Goal: Task Accomplishment & Management: Use online tool/utility

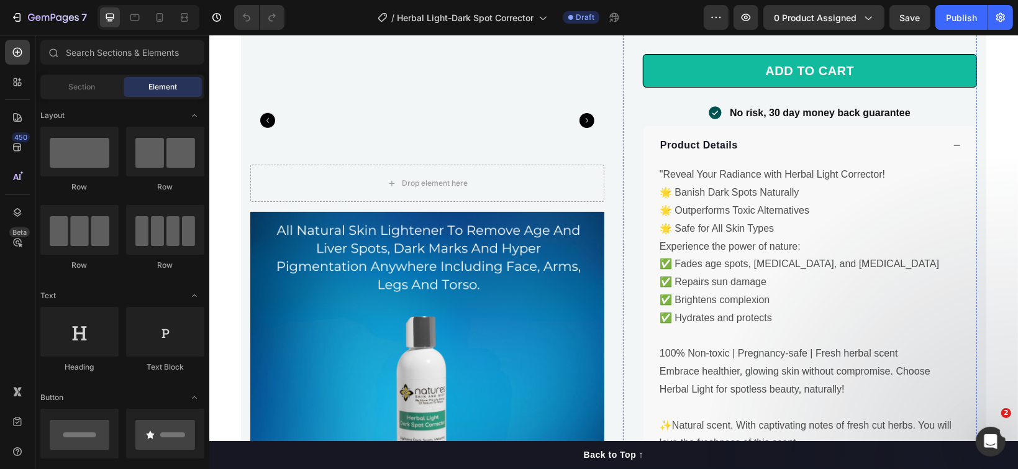
scroll to position [910, 0]
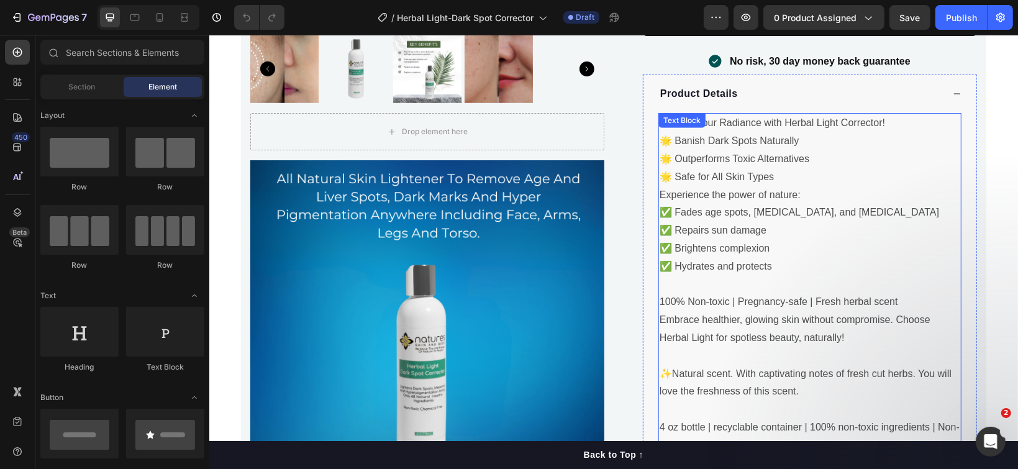
click at [710, 257] on p "✅ Hydrates and protects" at bounding box center [809, 266] width 300 height 18
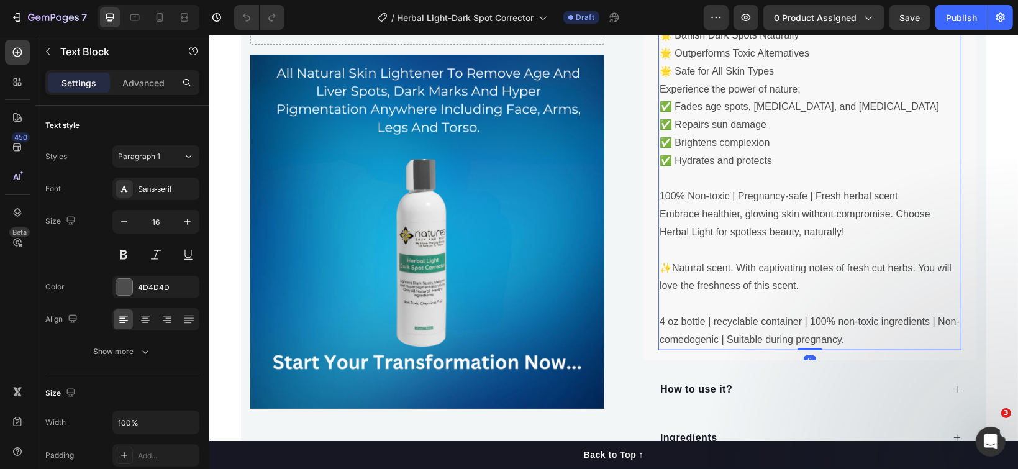
scroll to position [1076, 0]
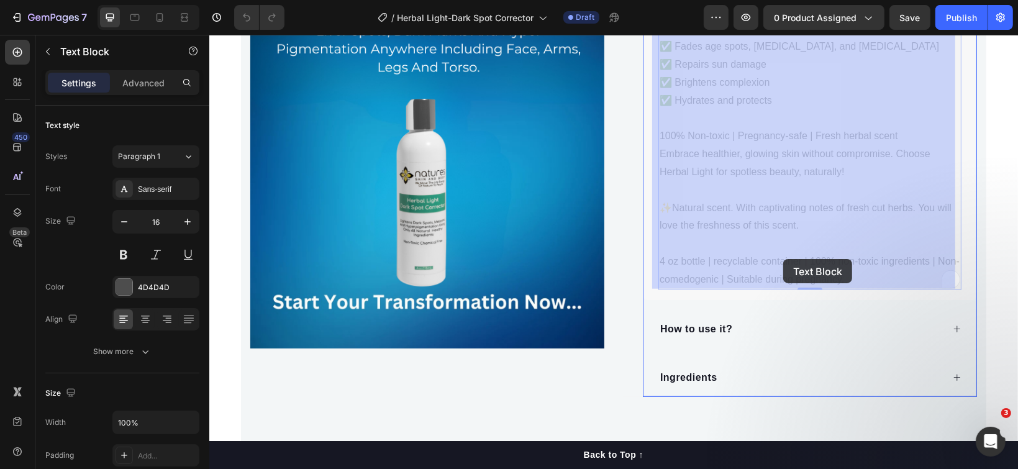
drag, startPoint x: 844, startPoint y: 274, endPoint x: 782, endPoint y: 258, distance: 64.1
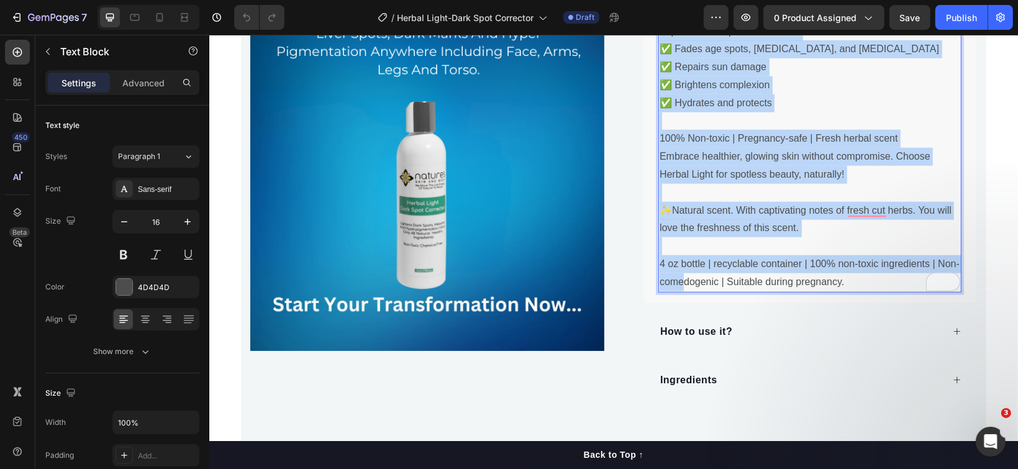
scroll to position [1112, 0]
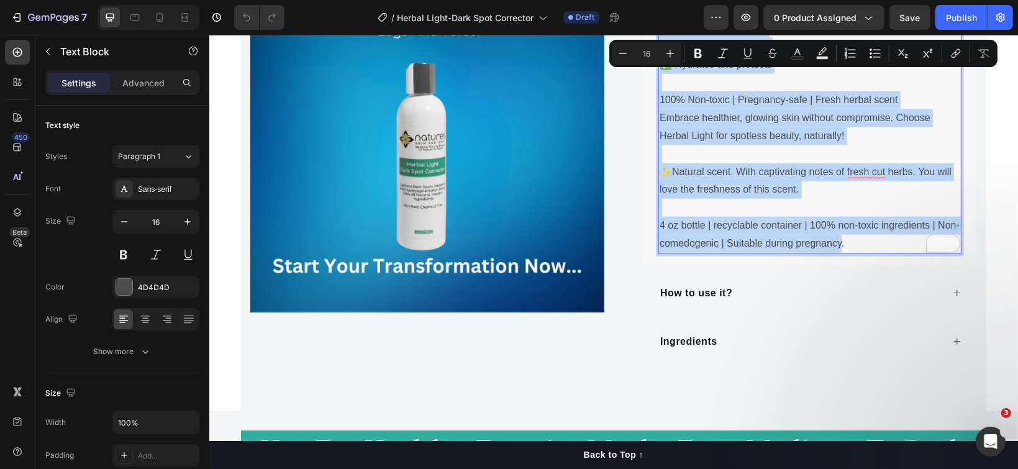
drag, startPoint x: 651, startPoint y: 252, endPoint x: 835, endPoint y: 249, distance: 183.8
click at [835, 249] on div ""Reveal Your Radiance with Herbal Light Corrector! 🌟 Banish Dark Spots Naturall…" at bounding box center [808, 82] width 303 height 342
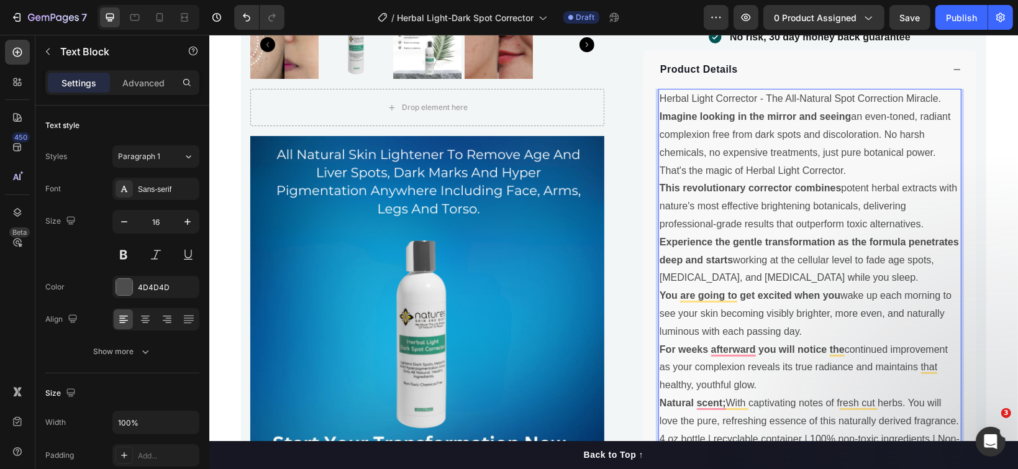
scroll to position [863, 0]
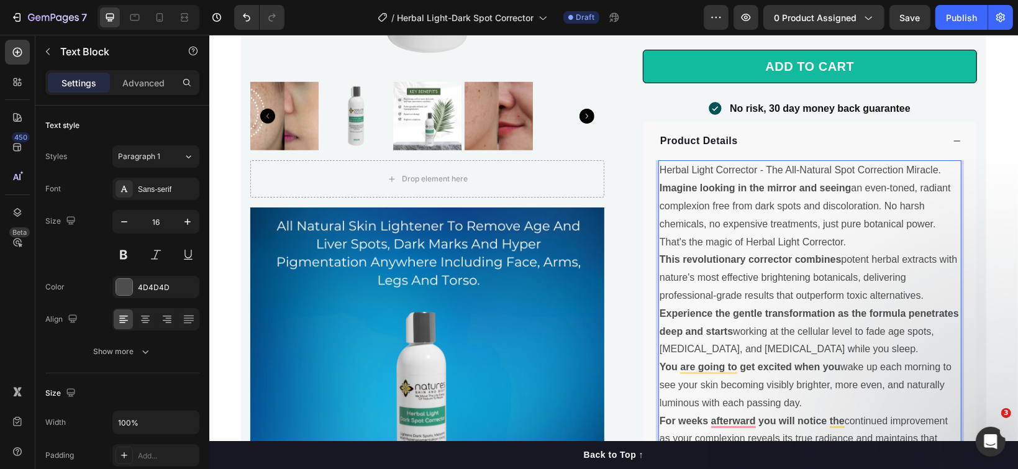
click at [941, 166] on p "Herbal Light Corrector - The All-Natural Spot Correction Miracle." at bounding box center [809, 170] width 300 height 18
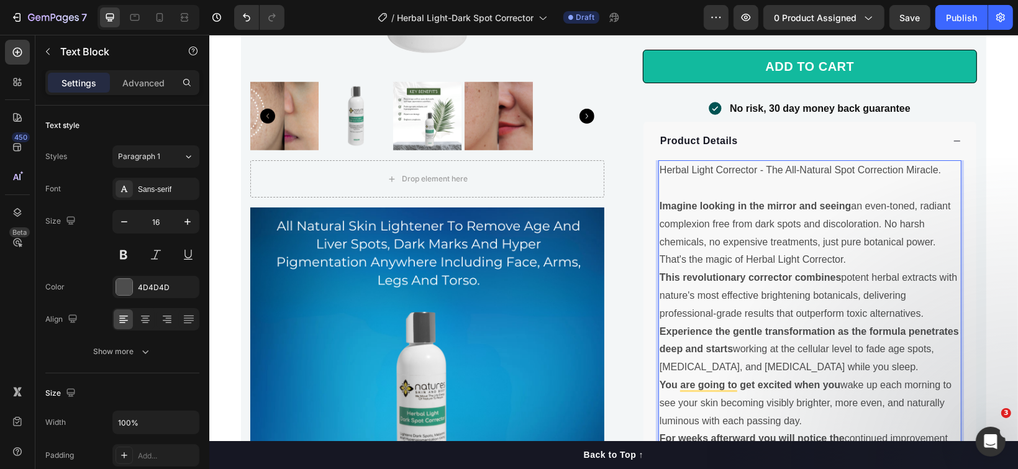
click at [860, 258] on p "Imagine looking in the mirror and seeing an even-toned, radiant complexion free…" at bounding box center [809, 232] width 300 height 71
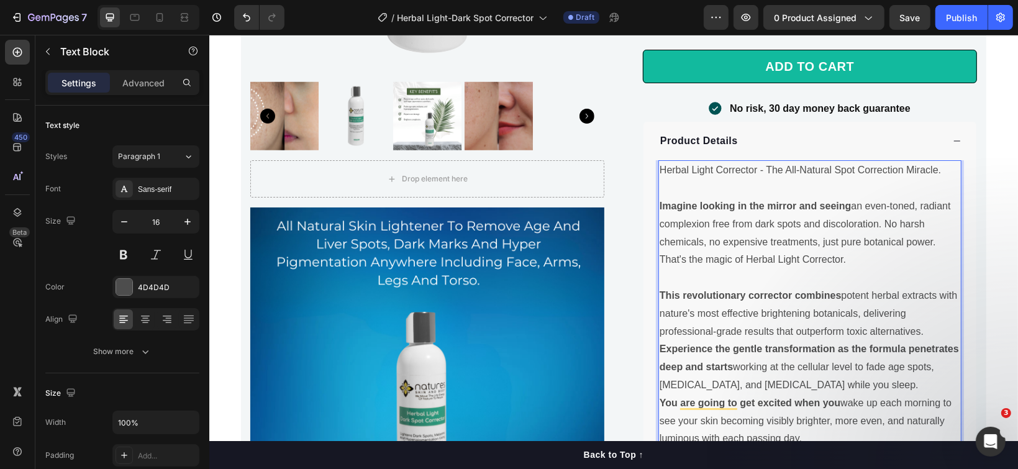
click at [926, 330] on p "This revolutionary corrector combines potent herbal extracts with nature's most…" at bounding box center [809, 312] width 300 height 53
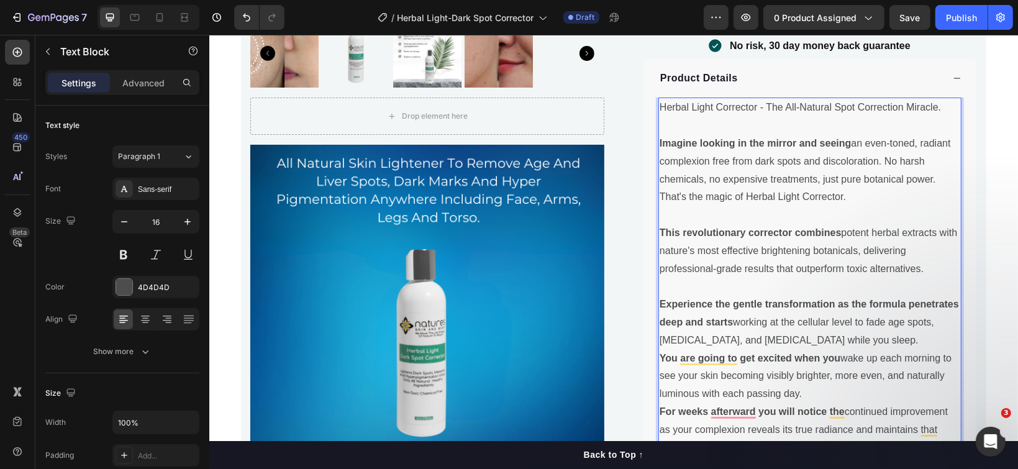
scroll to position [946, 0]
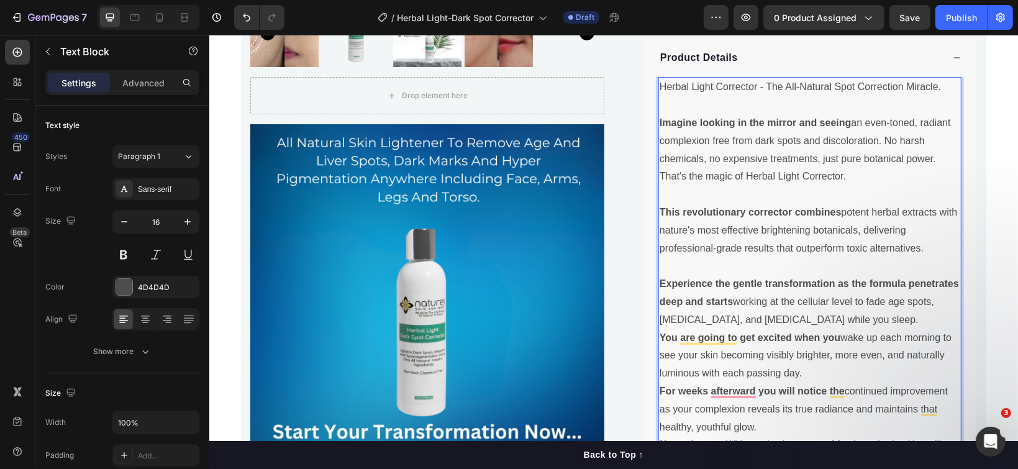
click at [885, 316] on p "Experience the gentle transformation as the formula penetrates deep and starts …" at bounding box center [809, 300] width 300 height 53
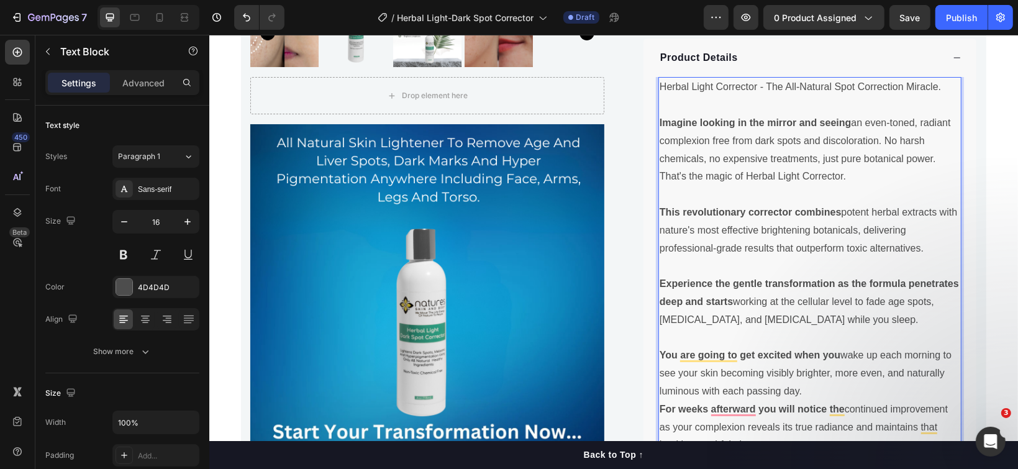
scroll to position [1029, 0]
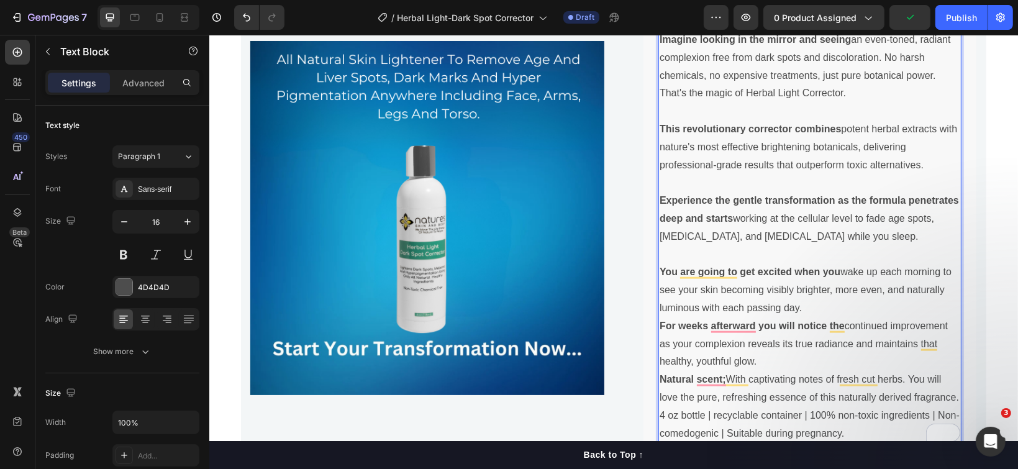
click at [815, 309] on p "You are going to get excited when you wake up each morning to see your skin bec…" at bounding box center [809, 289] width 300 height 53
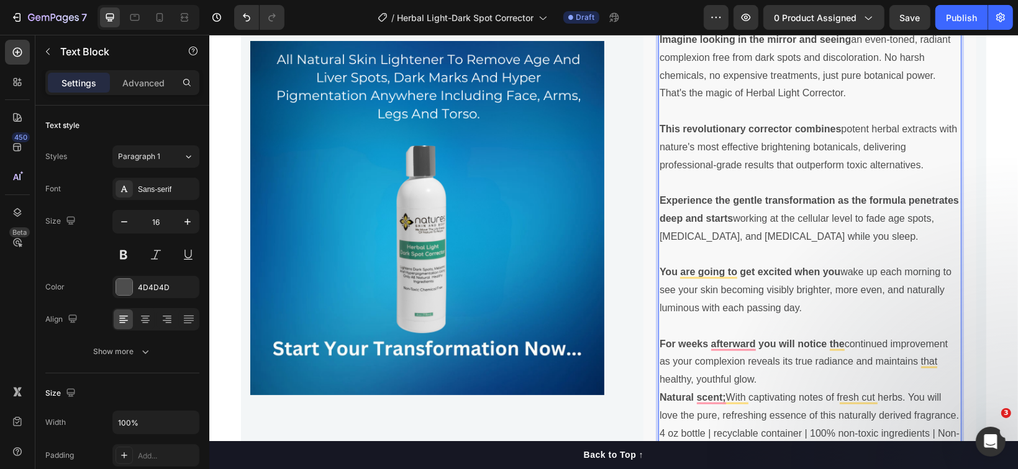
click at [775, 379] on p "For weeks afterward you will notice the continued improvement as your complexio…" at bounding box center [809, 361] width 300 height 53
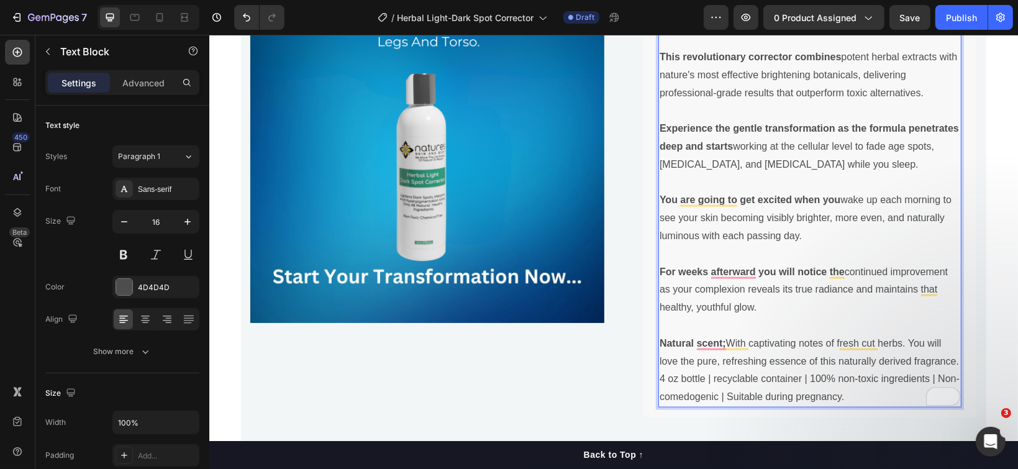
scroll to position [1112, 0]
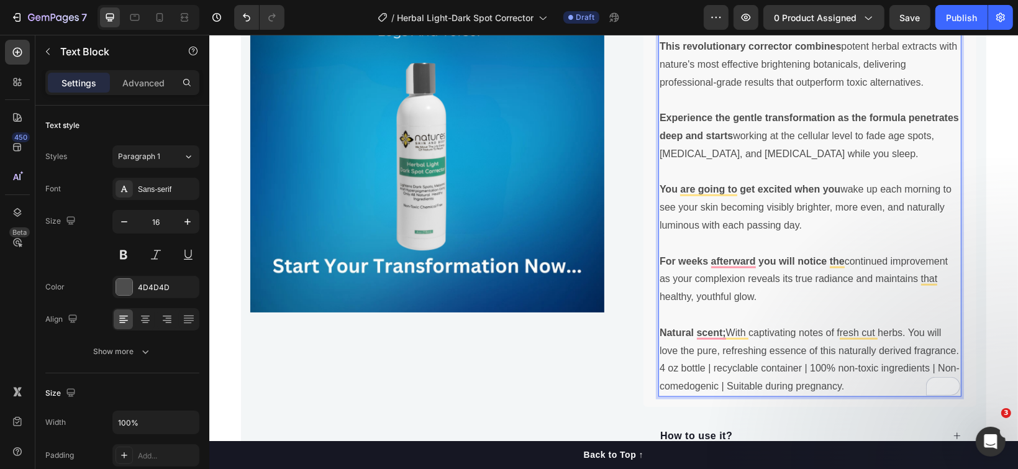
click at [951, 350] on p "Natural scent; With captivating notes of fresh cut herbs. You will love the pur…" at bounding box center [809, 341] width 300 height 36
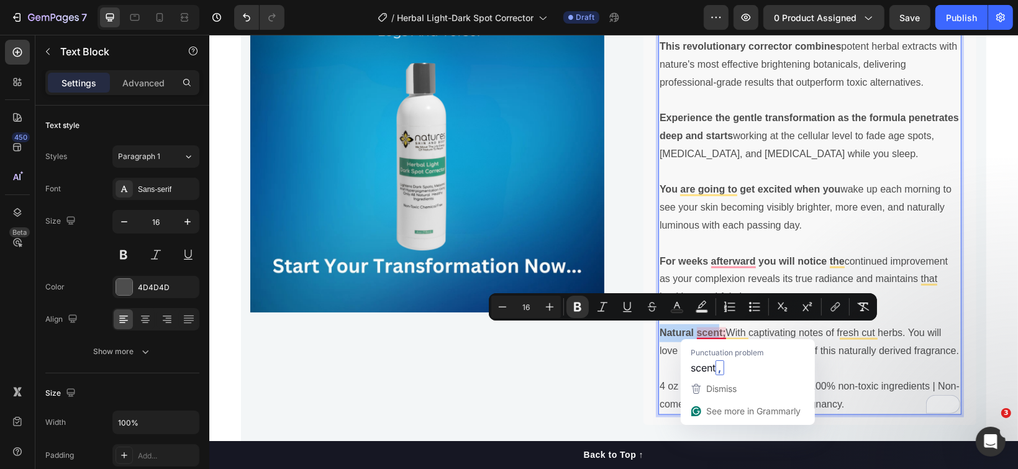
drag, startPoint x: 653, startPoint y: 328, endPoint x: 710, endPoint y: 328, distance: 57.7
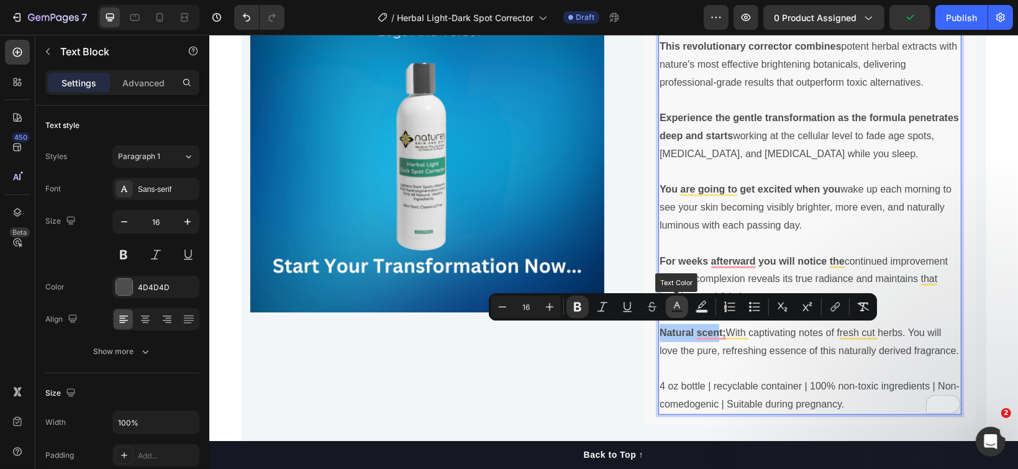
click at [675, 307] on icon "Editor contextual toolbar" at bounding box center [677, 306] width 12 height 12
type input "4D4D4D"
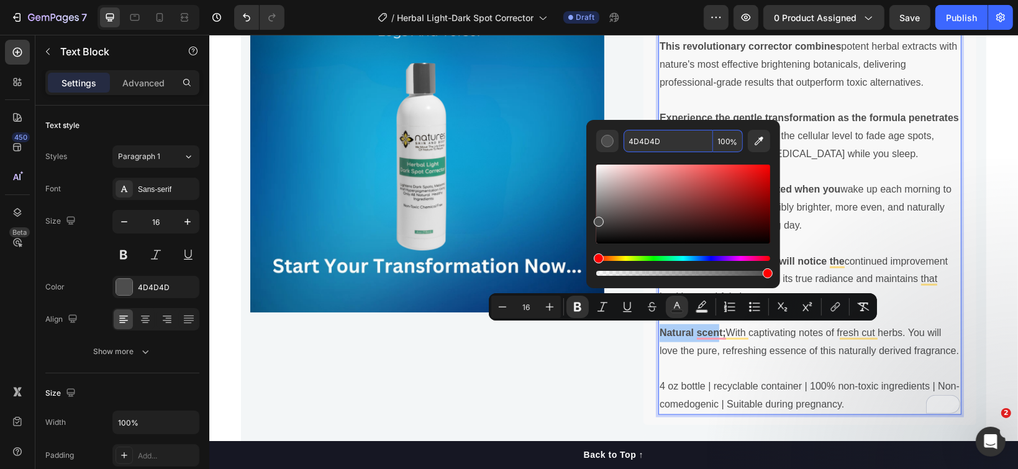
click at [641, 141] on input "4D4D4D" at bounding box center [667, 141] width 89 height 22
paste input "005353"
type input "005353"
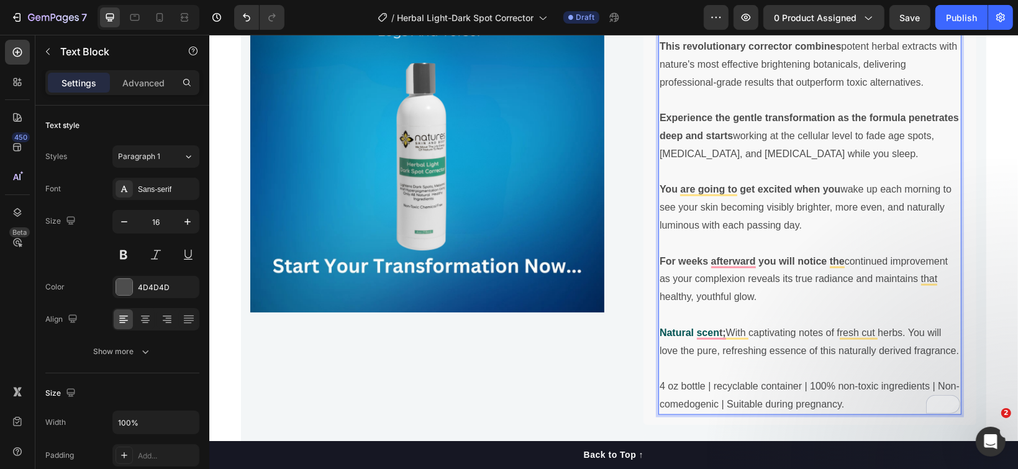
click at [833, 184] on p "You are going to get excited when you wake up each morning to see your skin bec…" at bounding box center [809, 206] width 300 height 53
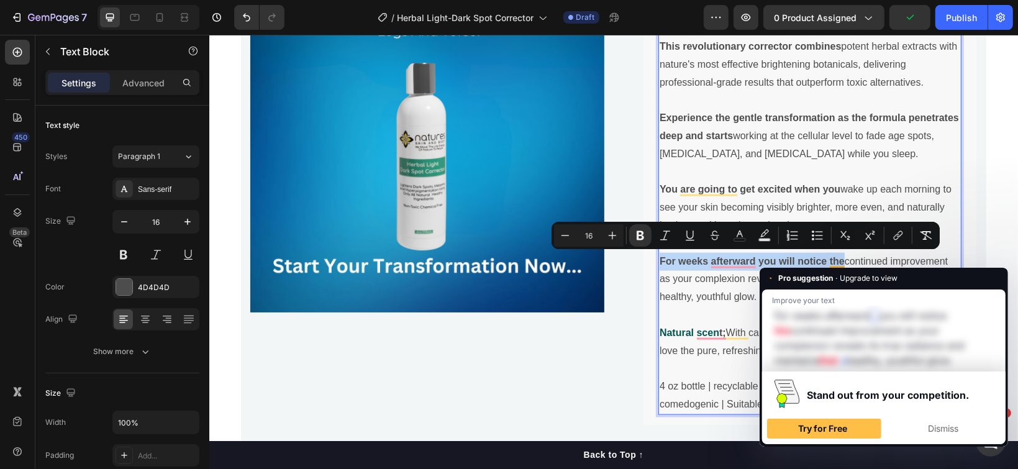
drag, startPoint x: 653, startPoint y: 252, endPoint x: 836, endPoint y: 258, distance: 183.3
click at [836, 258] on p "For weeks afterward you will notice the continued improvement as your complexio…" at bounding box center [809, 278] width 300 height 53
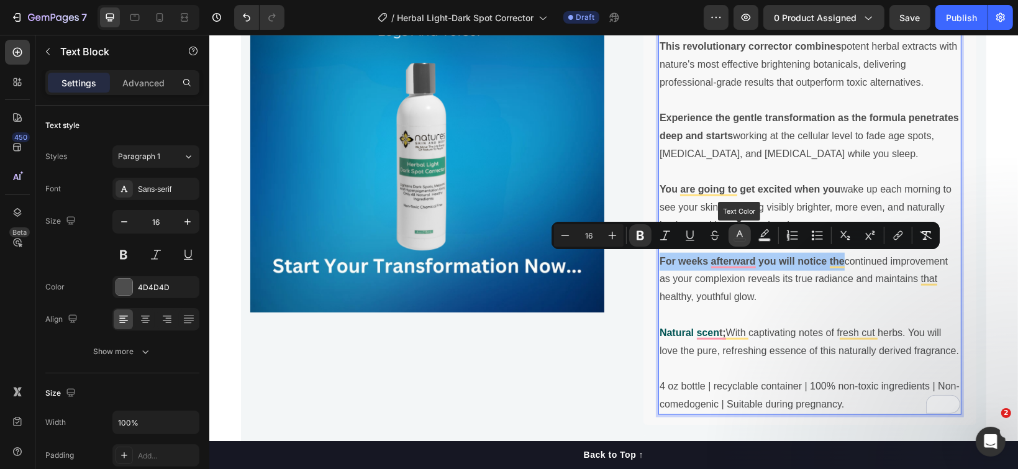
click at [736, 233] on icon "Editor contextual toolbar" at bounding box center [739, 235] width 12 height 12
type input "4D4D4D"
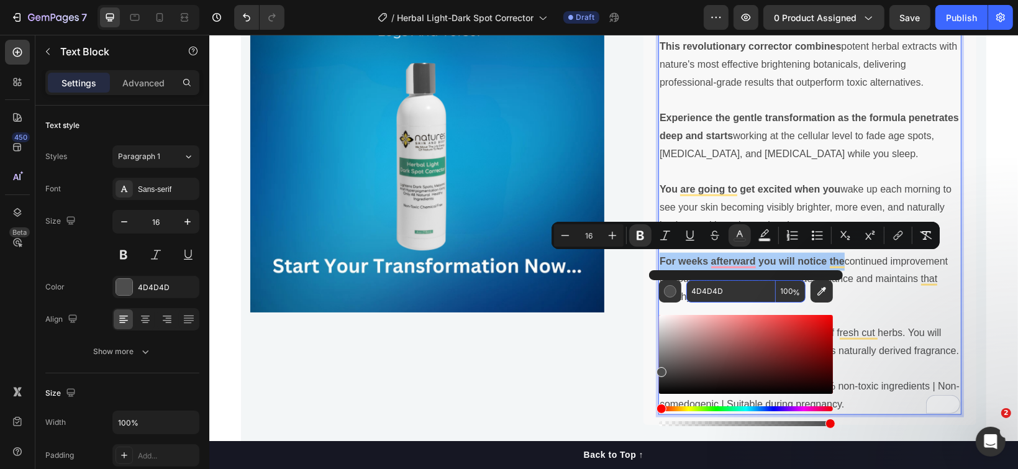
click at [713, 287] on input "4D4D4D" at bounding box center [730, 291] width 89 height 22
paste input "005353"
type input "005353"
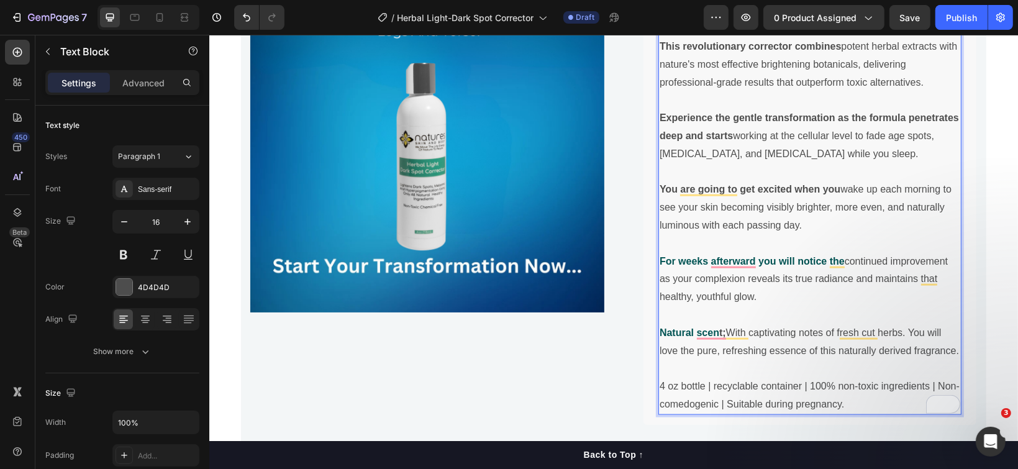
click at [759, 148] on p "Experience the gentle transformation as the formula penetrates deep and starts …" at bounding box center [809, 135] width 300 height 53
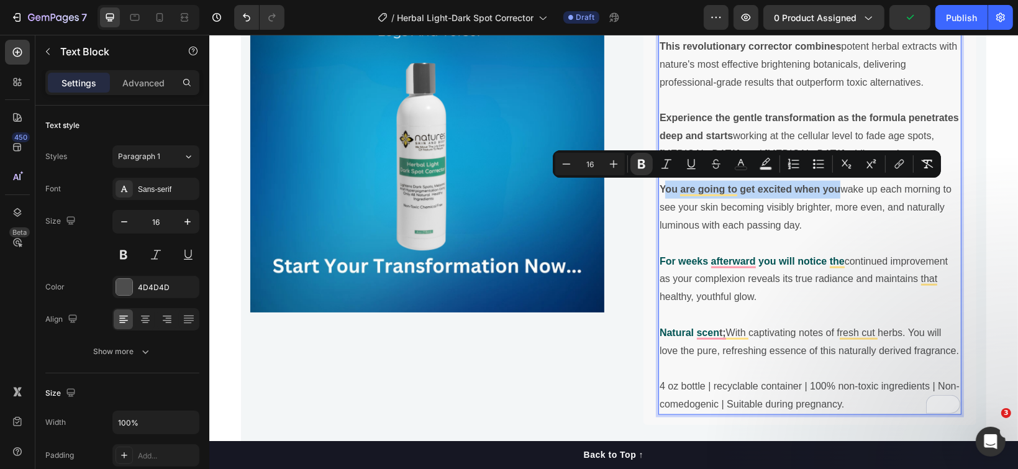
drag, startPoint x: 657, startPoint y: 184, endPoint x: 831, endPoint y: 186, distance: 173.2
click at [831, 186] on strong "You are going to get excited when you" at bounding box center [749, 188] width 181 height 11
drag, startPoint x: 831, startPoint y: 184, endPoint x: 653, endPoint y: 181, distance: 177.6
click at [659, 183] on strong "You are going to get excited when you" at bounding box center [749, 188] width 181 height 11
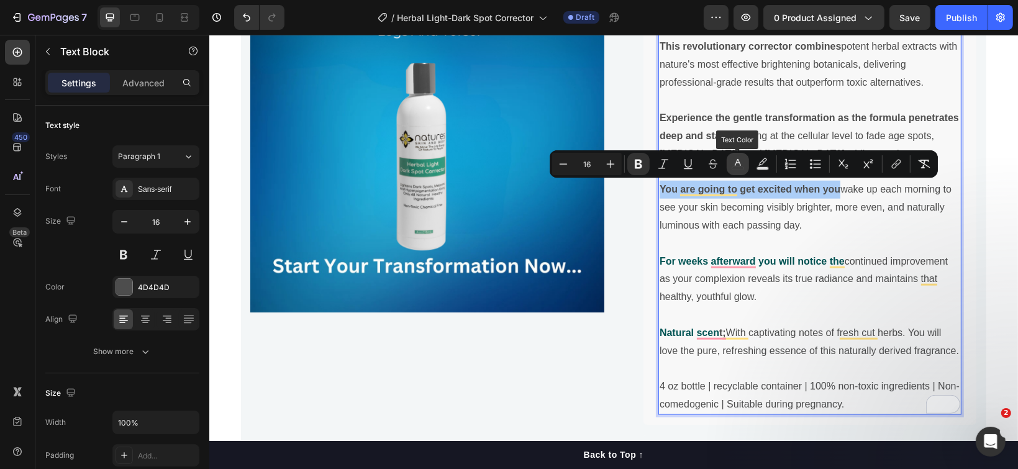
click at [734, 161] on icon "Editor contextual toolbar" at bounding box center [737, 164] width 12 height 12
type input "4D4D4D"
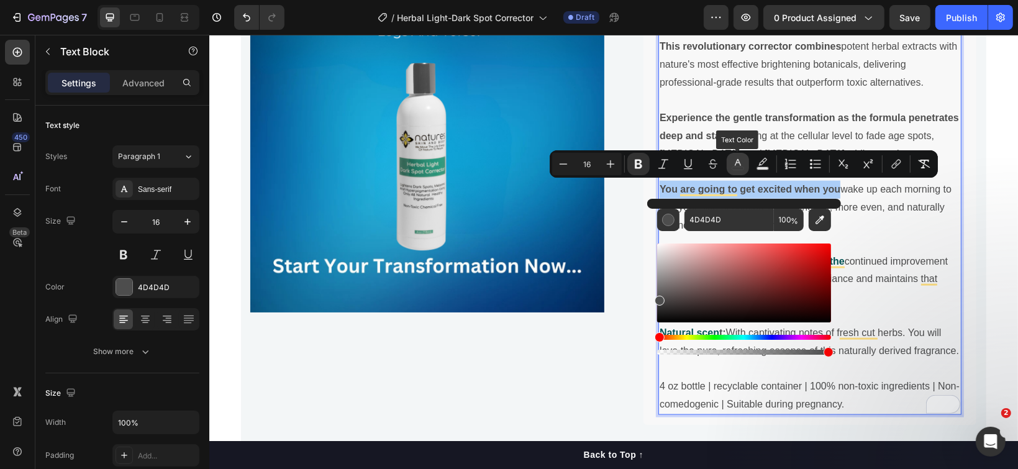
click at [734, 161] on icon "Editor contextual toolbar" at bounding box center [737, 164] width 12 height 12
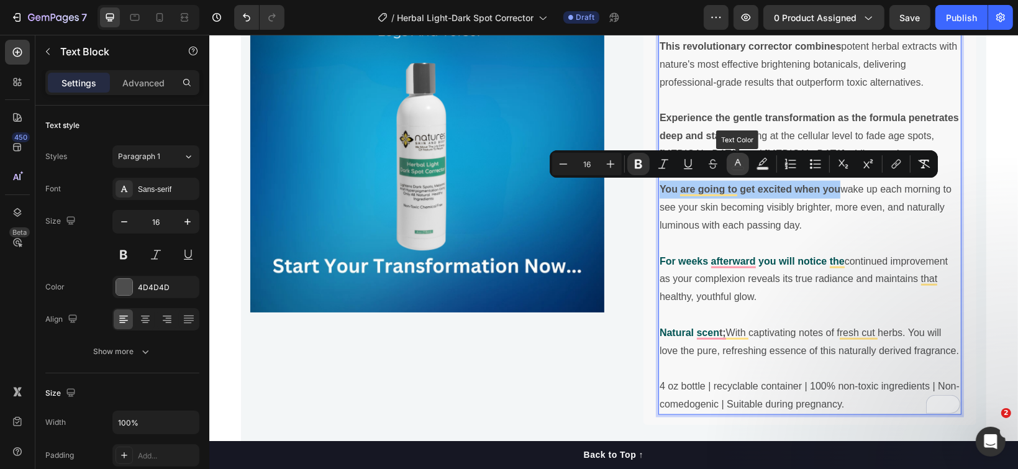
click at [734, 161] on icon "Editor contextual toolbar" at bounding box center [737, 164] width 12 height 12
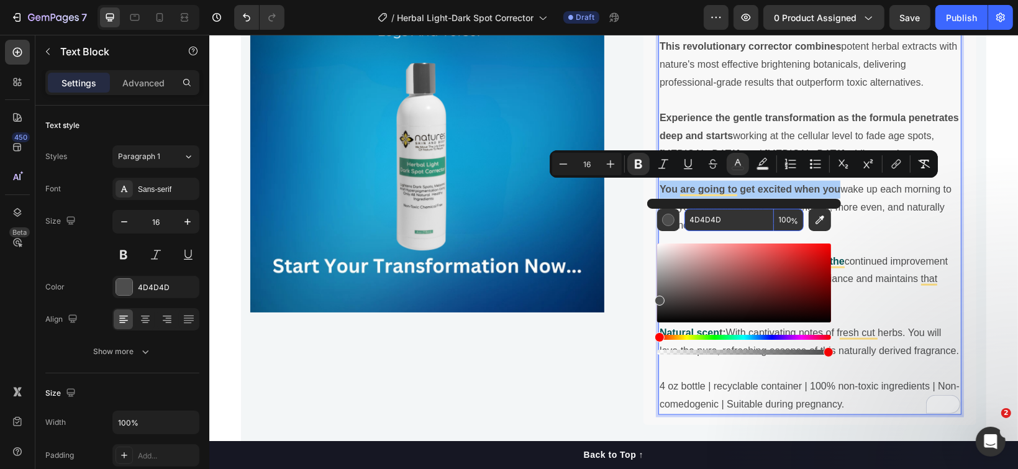
click at [723, 220] on input "4D4D4D" at bounding box center [728, 220] width 89 height 22
paste input "005353"
type input "005353"
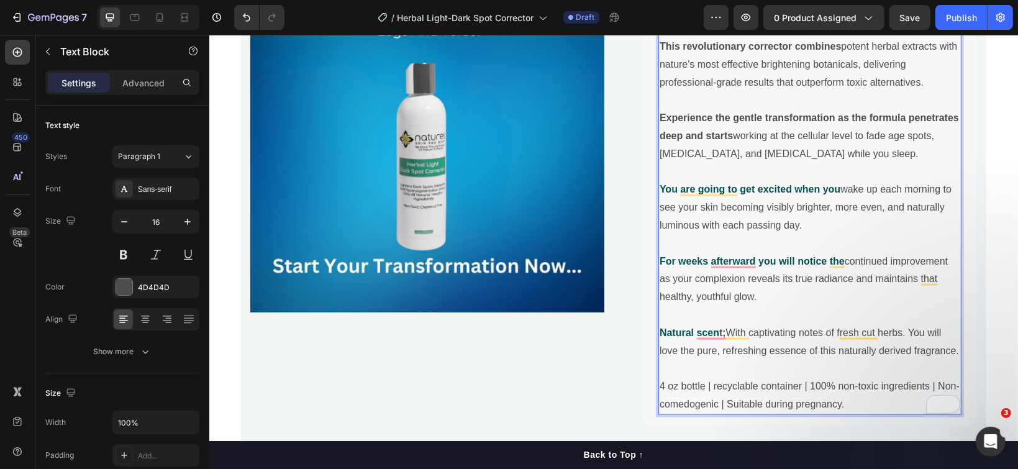
click at [742, 127] on p "Experience the gentle transformation as the formula penetrates deep and starts …" at bounding box center [809, 135] width 300 height 53
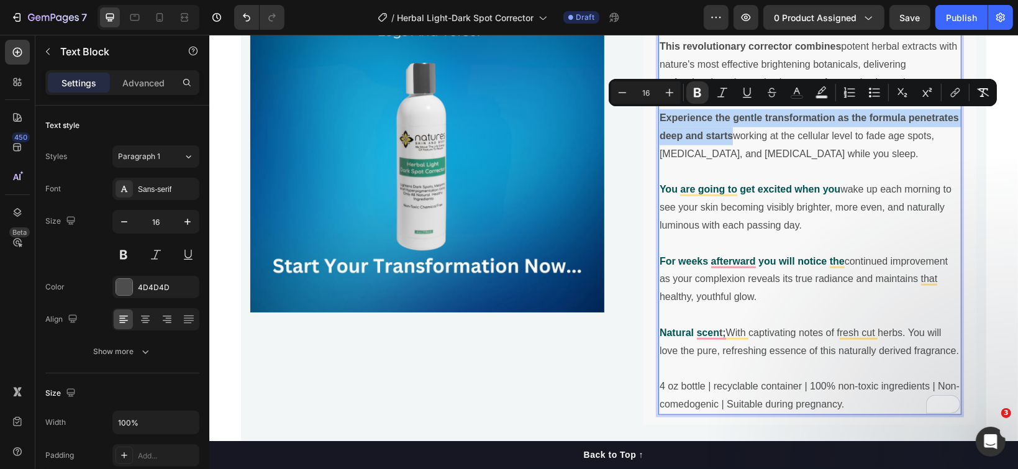
drag, startPoint x: 653, startPoint y: 115, endPoint x: 726, endPoint y: 133, distance: 75.6
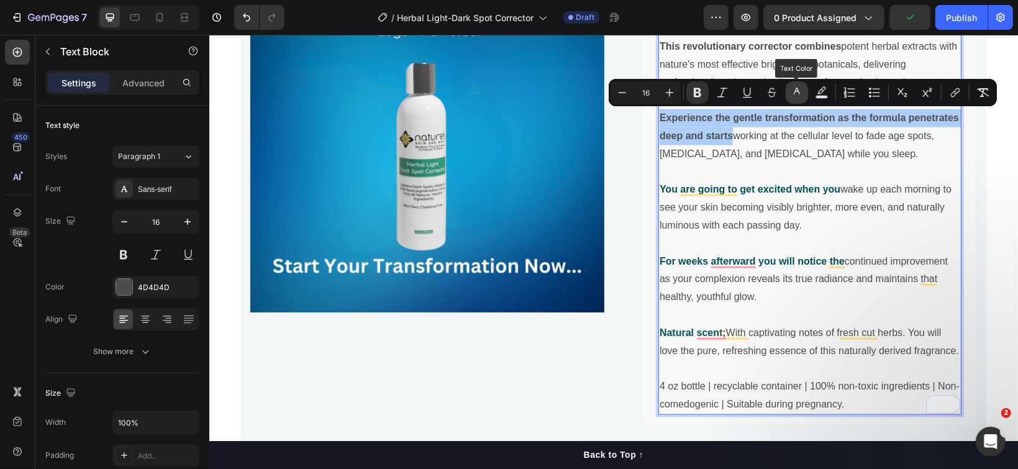
click at [787, 94] on button "color" at bounding box center [796, 92] width 22 height 22
type input "4D4D4D"
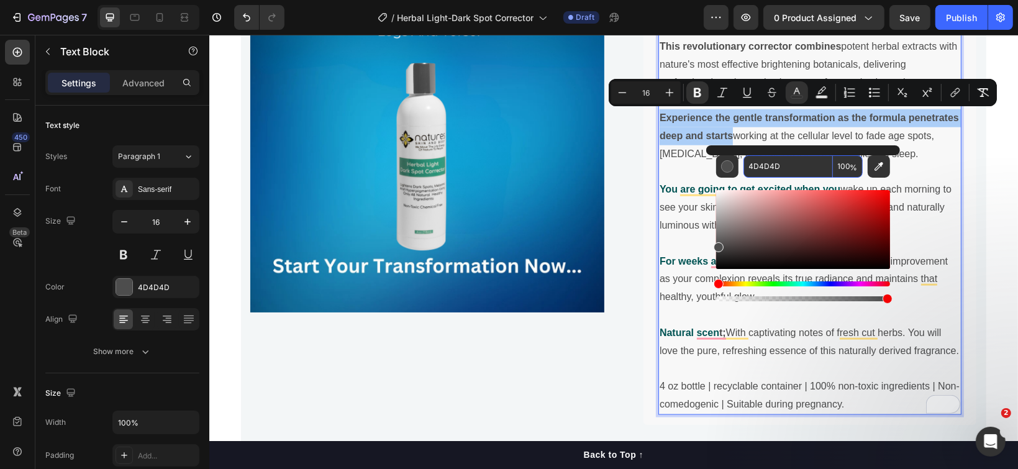
click at [772, 163] on input "4D4D4D" at bounding box center [787, 166] width 89 height 22
paste input "005353"
type input "005353"
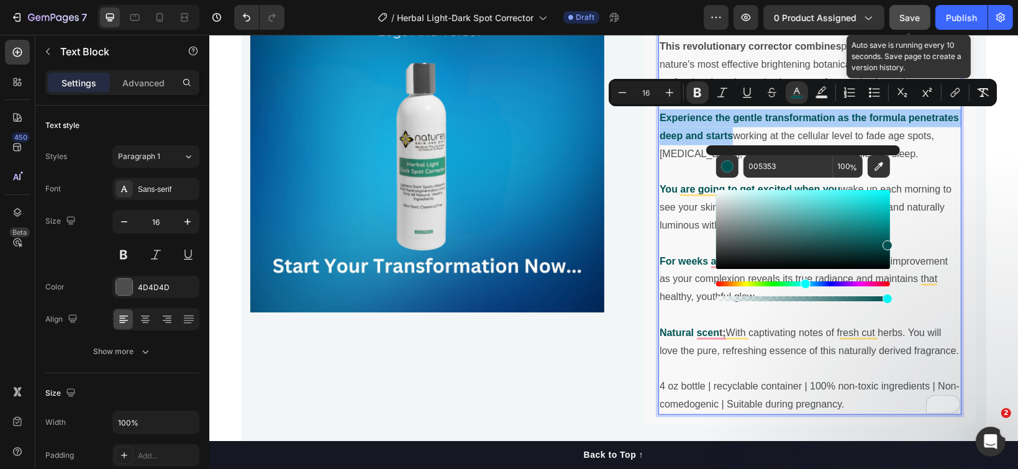
click at [911, 14] on span "Save" at bounding box center [910, 17] width 20 height 11
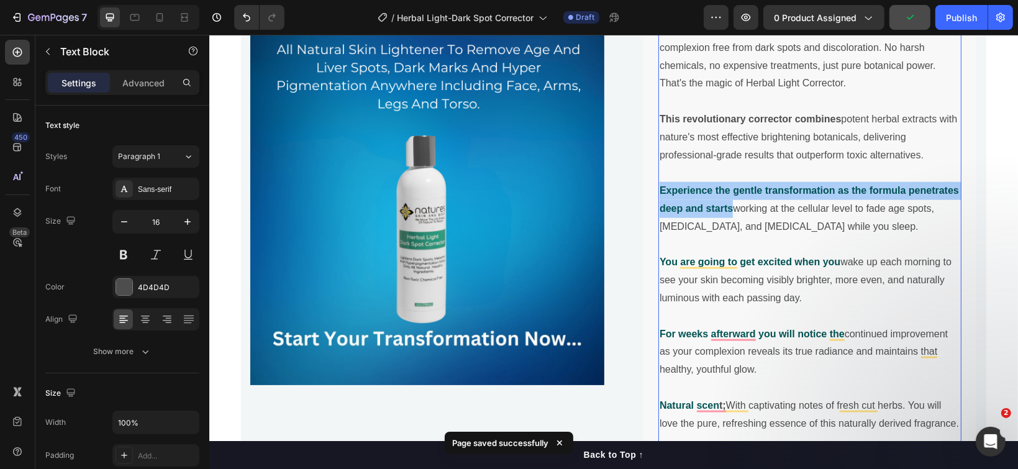
scroll to position [1029, 0]
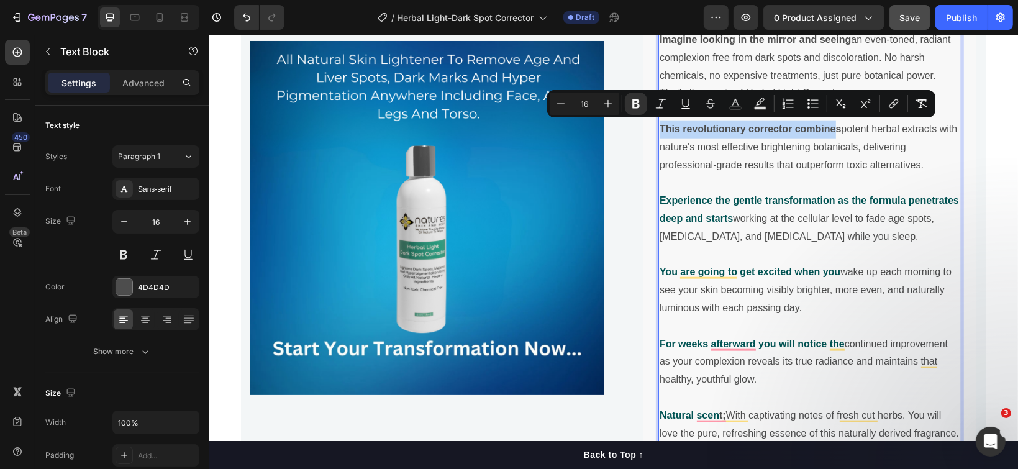
drag, startPoint x: 653, startPoint y: 125, endPoint x: 828, endPoint y: 124, distance: 175.7
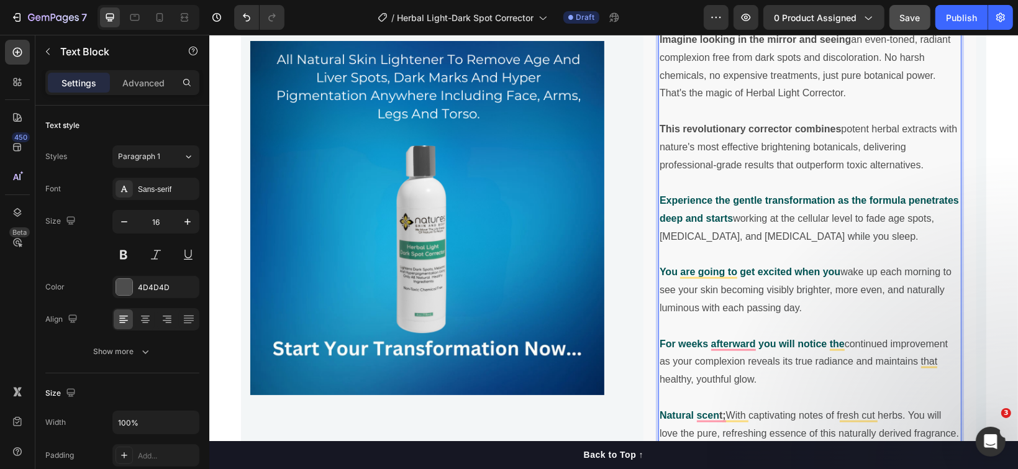
click at [833, 123] on strong "This revolutionary corrector combines" at bounding box center [750, 128] width 182 height 11
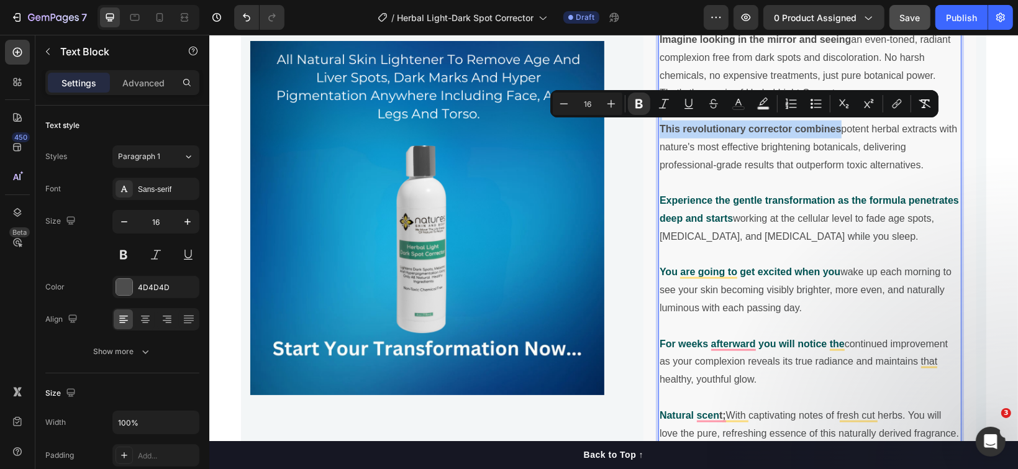
drag, startPoint x: 833, startPoint y: 122, endPoint x: 656, endPoint y: 117, distance: 176.4
click at [657, 117] on div "Herbal Light Corrector - The All-Natural Spot Correction Miracle. Imagine looki…" at bounding box center [808, 244] width 303 height 503
click at [740, 105] on icon "Editor contextual toolbar" at bounding box center [738, 103] width 12 height 12
type input "4D4D4D"
click at [740, 105] on icon "Editor contextual toolbar" at bounding box center [738, 103] width 12 height 12
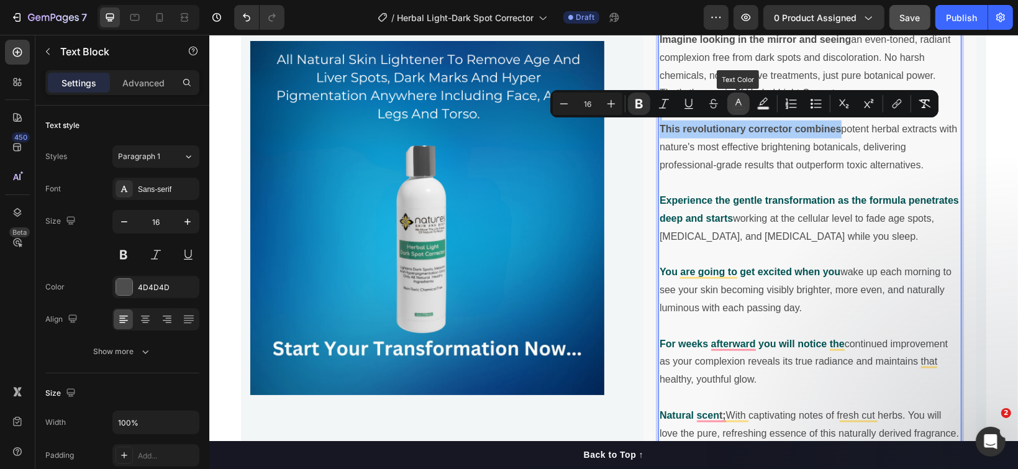
click at [738, 108] on icon "Editor contextual toolbar" at bounding box center [738, 103] width 12 height 12
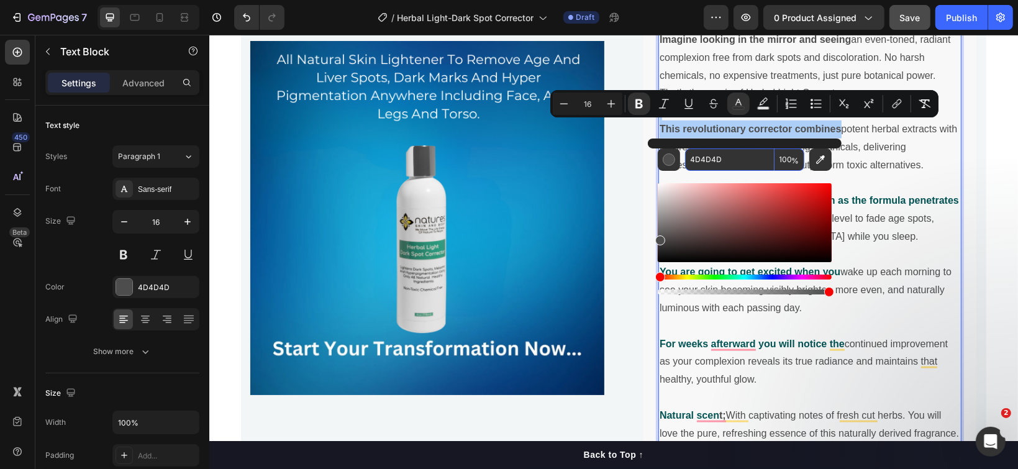
click at [716, 155] on input "4D4D4D" at bounding box center [729, 159] width 89 height 22
paste input "005353"
type input "005353"
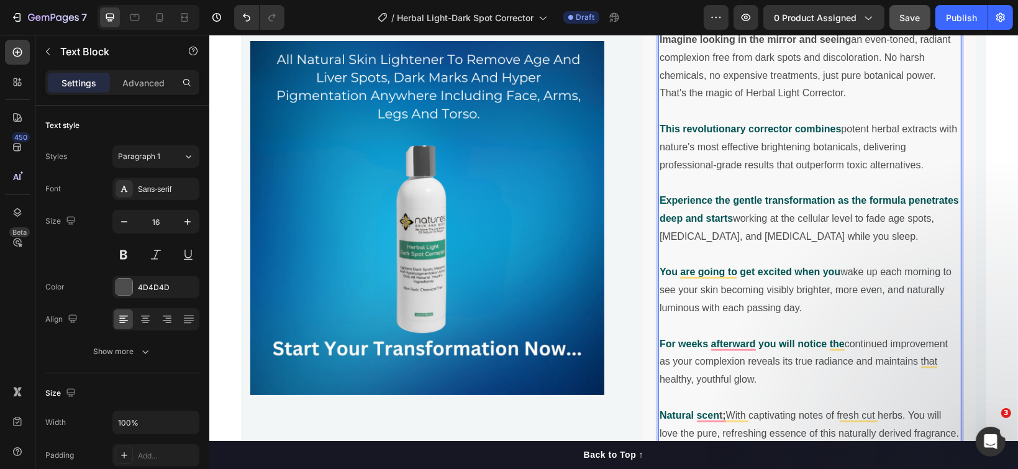
click at [895, 148] on p "This revolutionary corrector combines potent herbal extracts with nature's most…" at bounding box center [809, 146] width 300 height 53
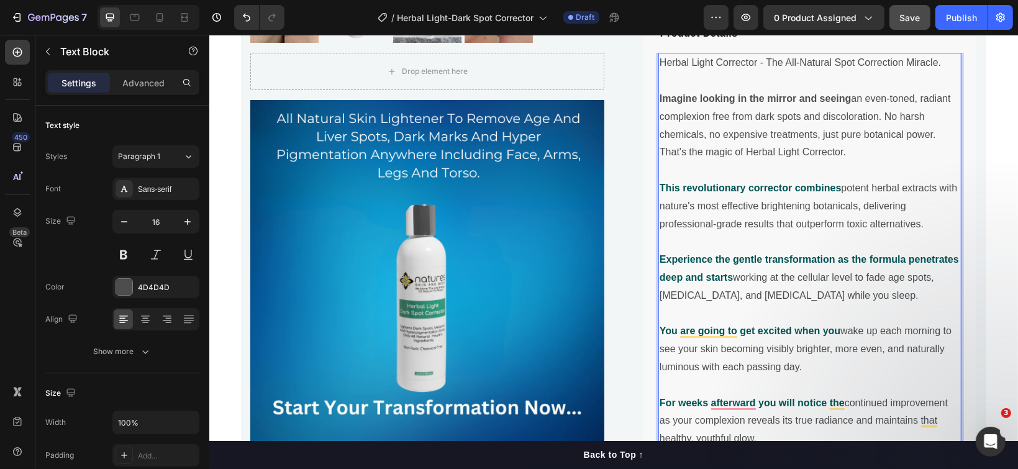
scroll to position [946, 0]
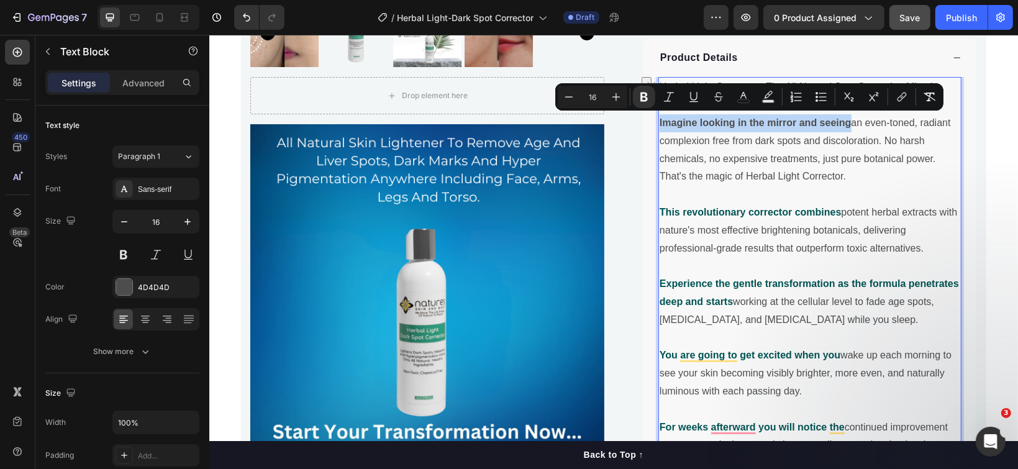
drag, startPoint x: 845, startPoint y: 119, endPoint x: 653, endPoint y: 114, distance: 192.5
click at [659, 114] on p "Imagine looking in the mirror and seeing an even-toned, radiant complexion free…" at bounding box center [809, 149] width 300 height 71
click at [744, 94] on icon "Editor contextual toolbar" at bounding box center [743, 97] width 12 height 12
type input "4D4D4D"
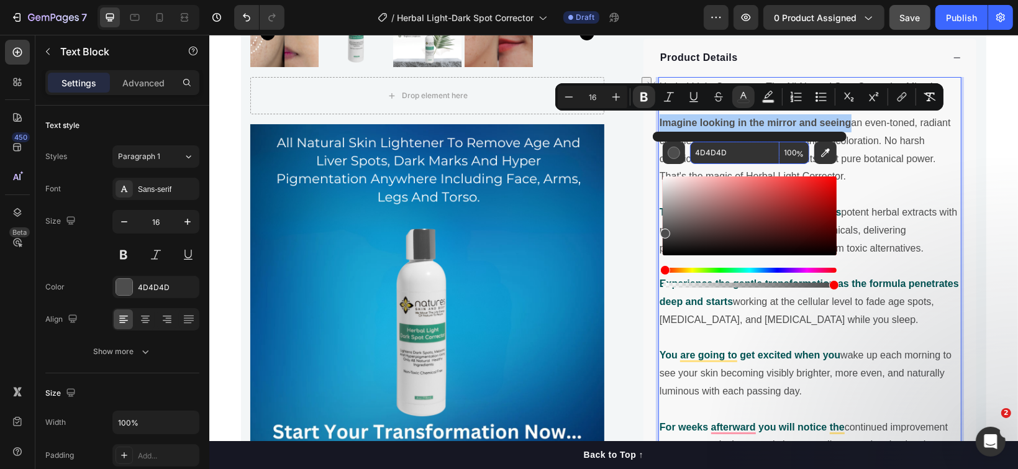
click at [723, 150] on input "4D4D4D" at bounding box center [734, 153] width 89 height 22
paste input "005353"
type input "005353"
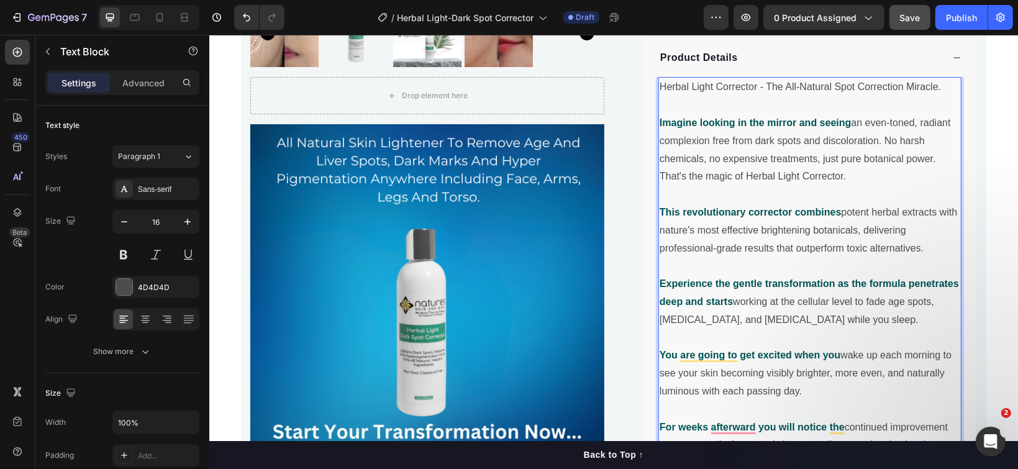
click at [872, 140] on p "Imagine looking in the mirror and seeing an even-toned, radiant complexion free…" at bounding box center [809, 149] width 300 height 71
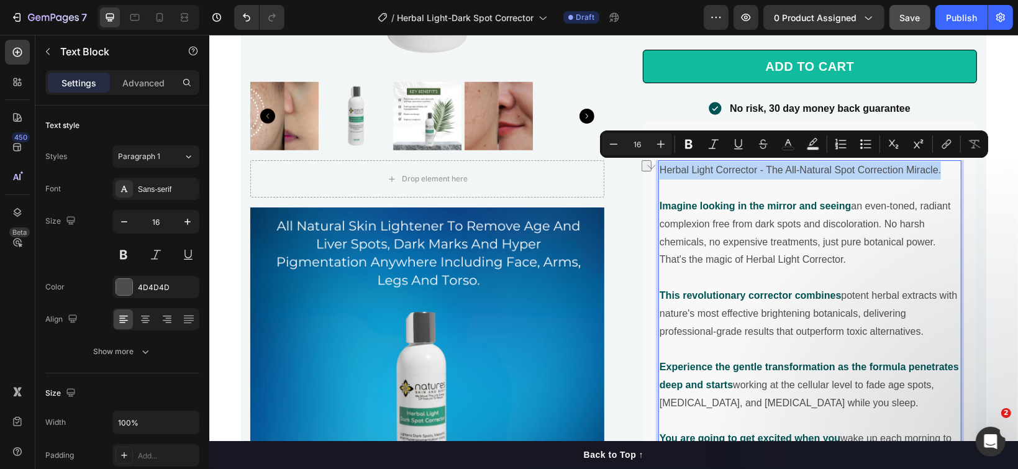
drag, startPoint x: 934, startPoint y: 165, endPoint x: 654, endPoint y: 158, distance: 279.5
click at [657, 160] on div "Herbal Light Corrector - The All-Natural Spot Correction Miracle. Imagine looki…" at bounding box center [808, 411] width 303 height 503
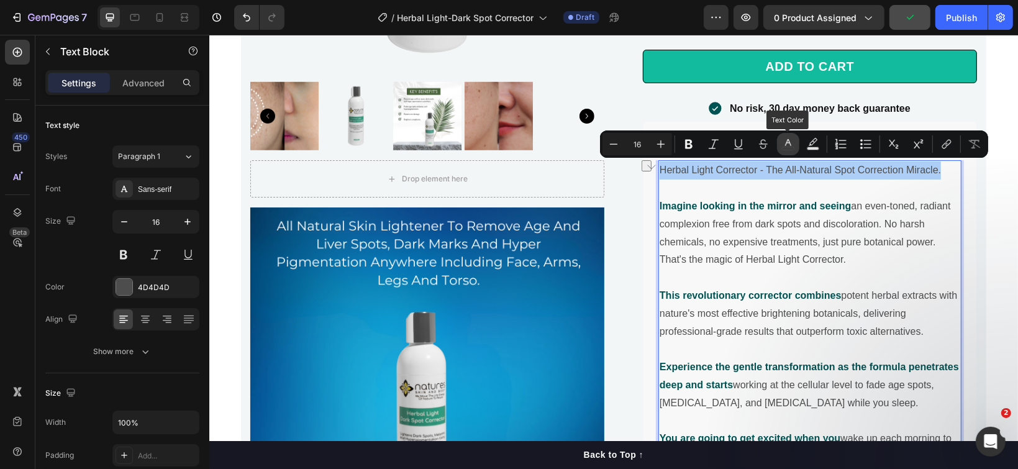
click at [793, 148] on icon "Editor contextual toolbar" at bounding box center [788, 144] width 12 height 12
type input "4D4D4D"
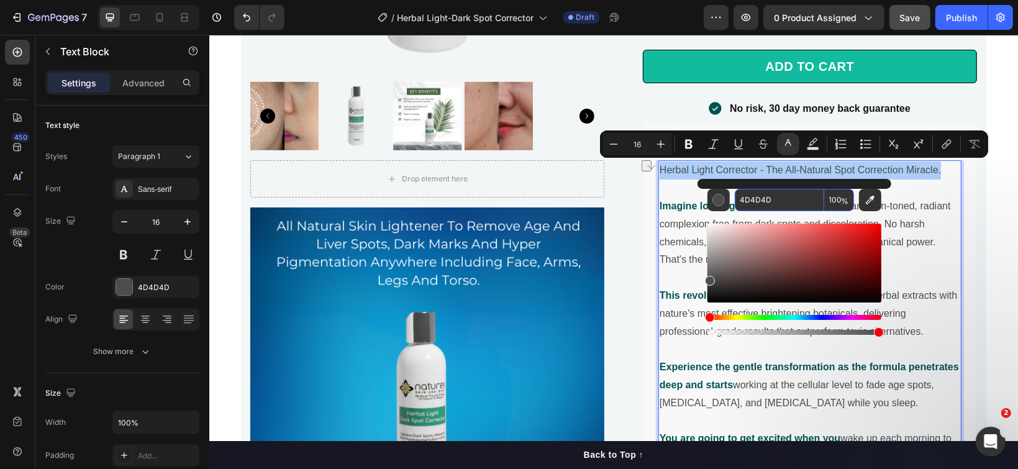
click at [770, 191] on input "4D4D4D" at bounding box center [778, 200] width 89 height 22
paste input "005353"
type input "005353"
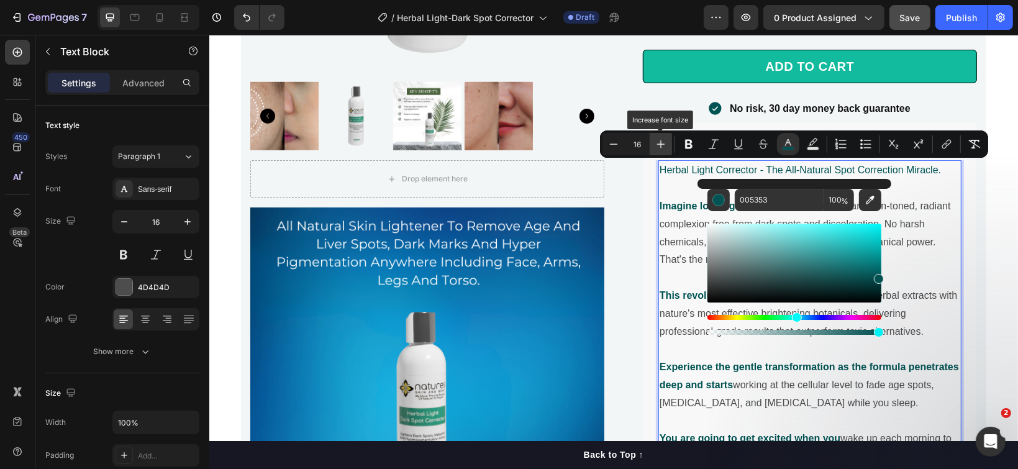
click at [656, 139] on icon "Editor contextual toolbar" at bounding box center [660, 144] width 12 height 12
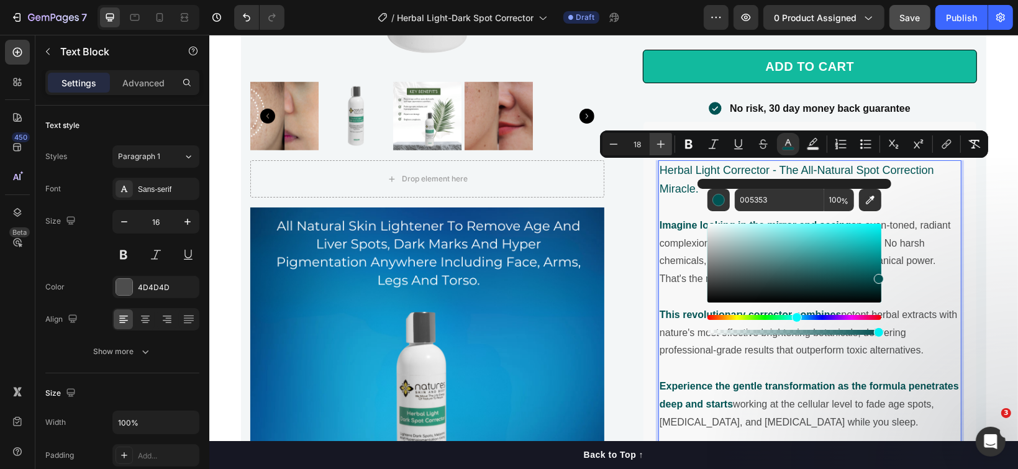
click at [656, 139] on icon "Editor contextual toolbar" at bounding box center [660, 144] width 12 height 12
type input "20"
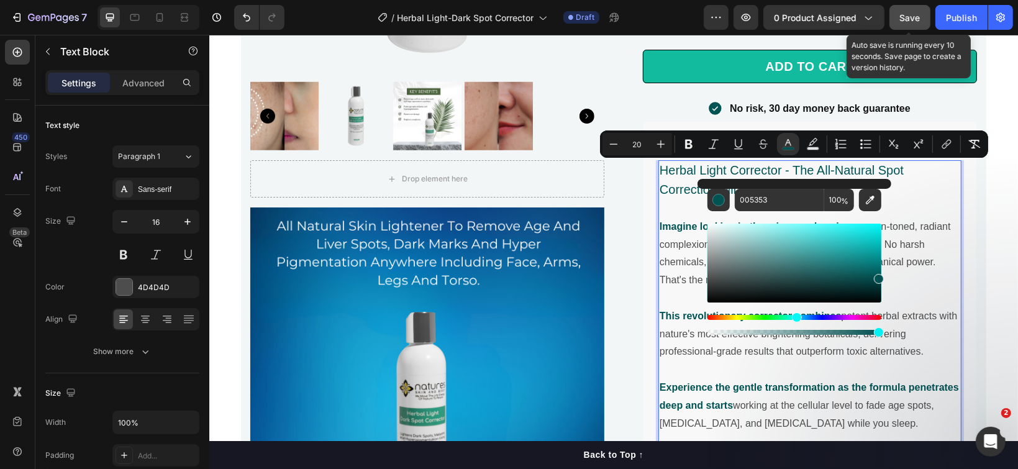
click at [907, 12] on span "Save" at bounding box center [910, 17] width 20 height 11
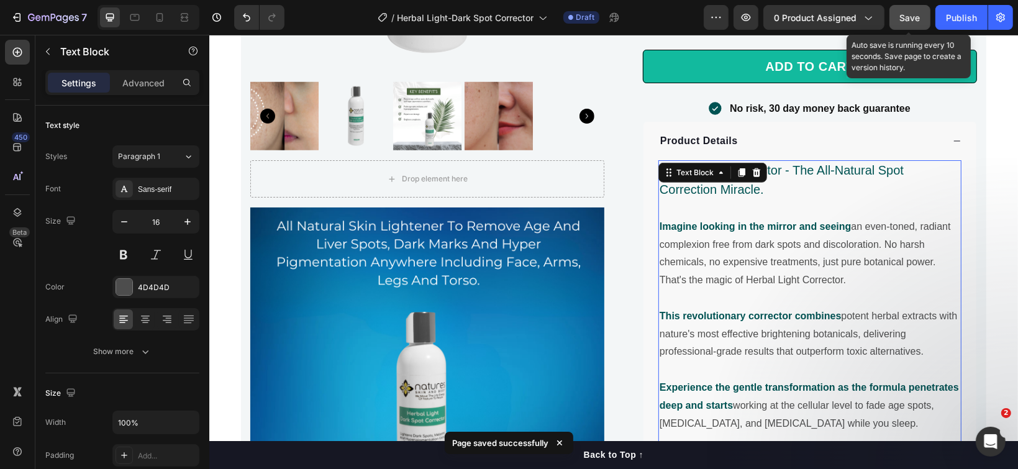
click at [904, 22] on span "Save" at bounding box center [910, 17] width 20 height 11
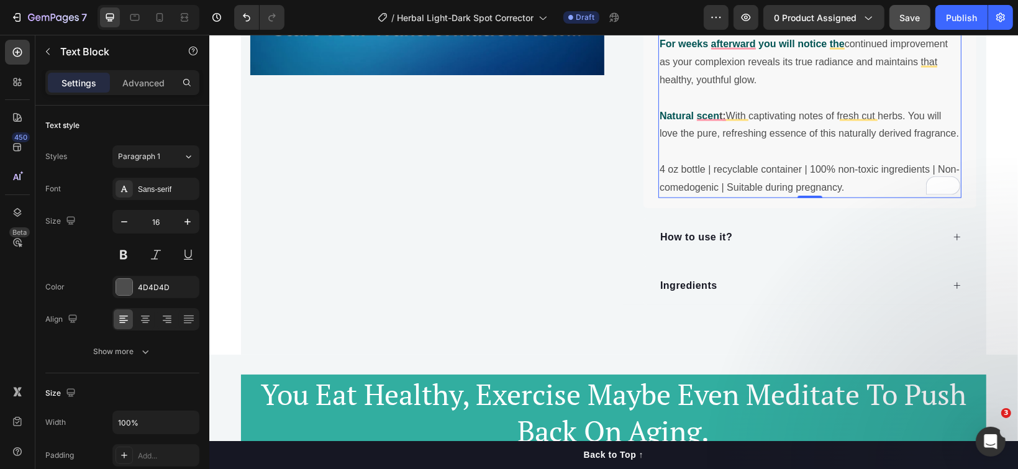
scroll to position [1360, 0]
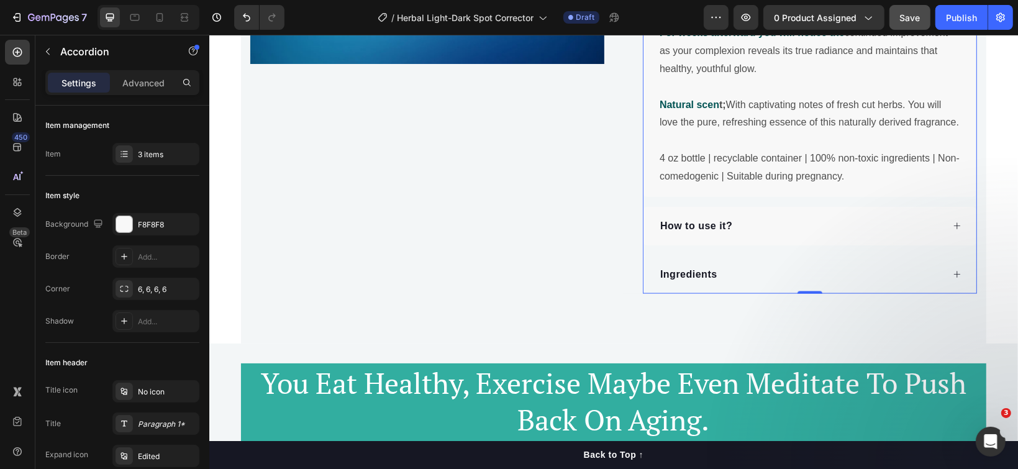
click at [945, 220] on div "How to use it?" at bounding box center [809, 225] width 333 height 38
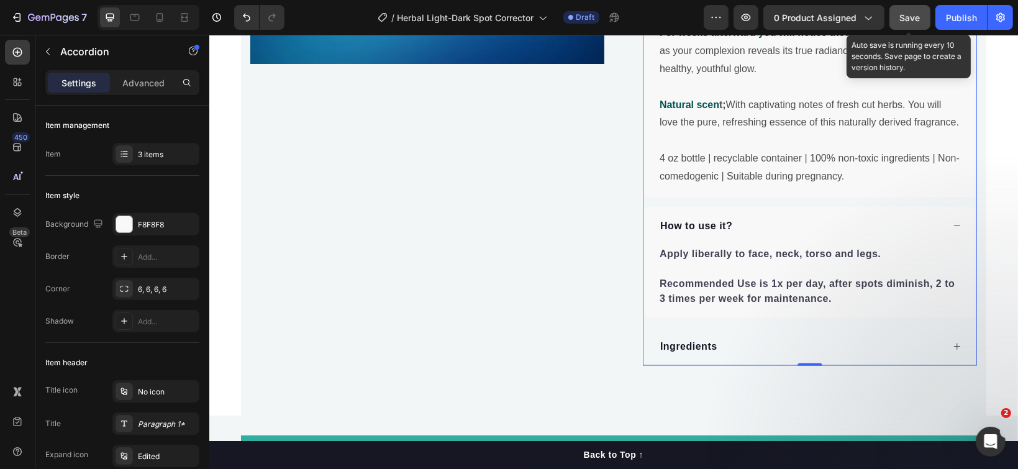
click at [903, 20] on span "Save" at bounding box center [910, 17] width 20 height 11
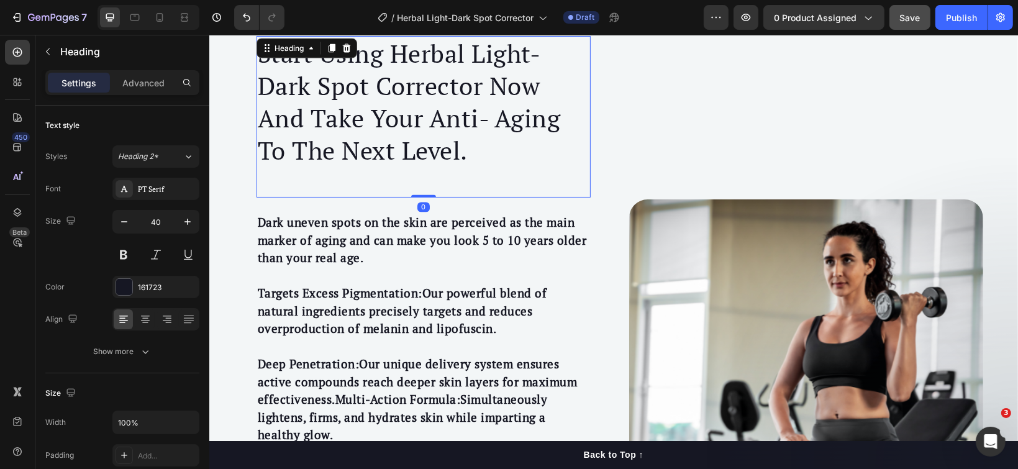
scroll to position [1856, 0]
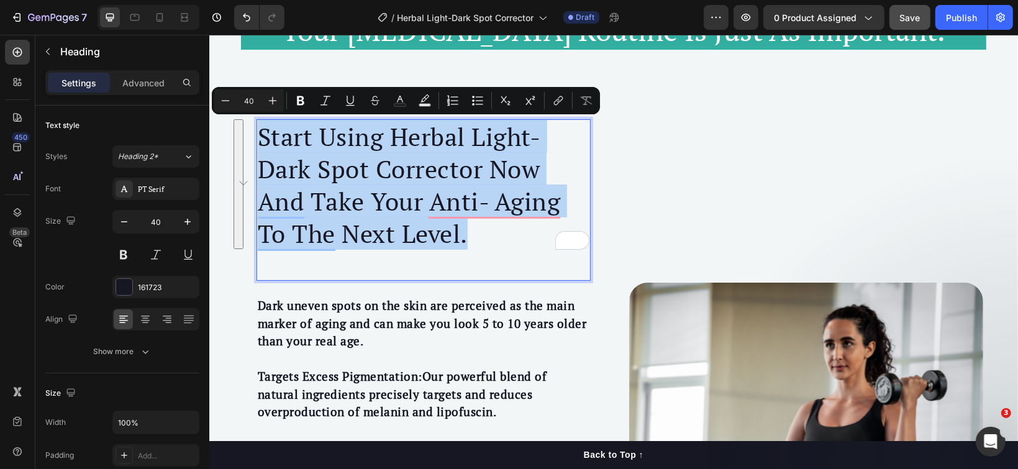
drag, startPoint x: 459, startPoint y: 232, endPoint x: 251, endPoint y: 128, distance: 231.8
click at [257, 128] on p "Start Using Herbal Light-Dark Spot Corrector Now And Take Your Anti- Aging To T…" at bounding box center [423, 184] width 332 height 129
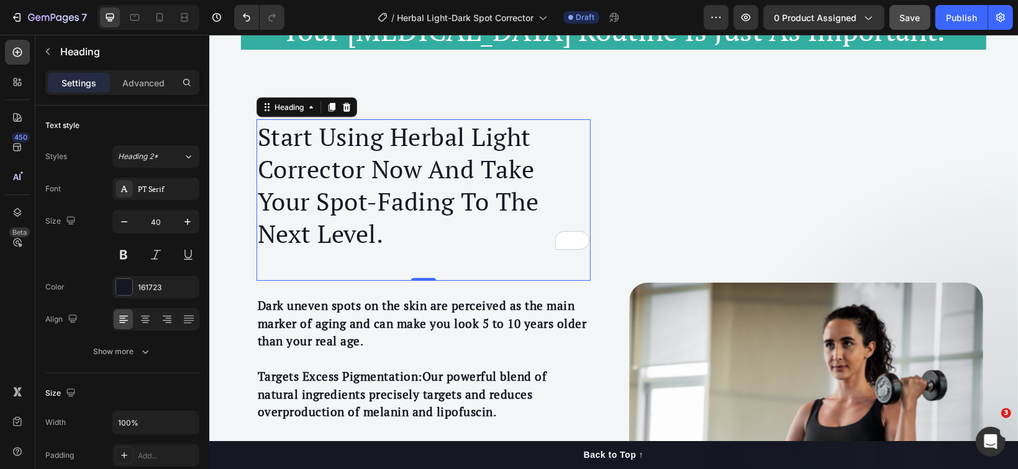
click at [316, 252] on div "Start Using Herbal Light Corrector Now And Take Your Spot-Fading To The Next Le…" at bounding box center [423, 199] width 334 height 161
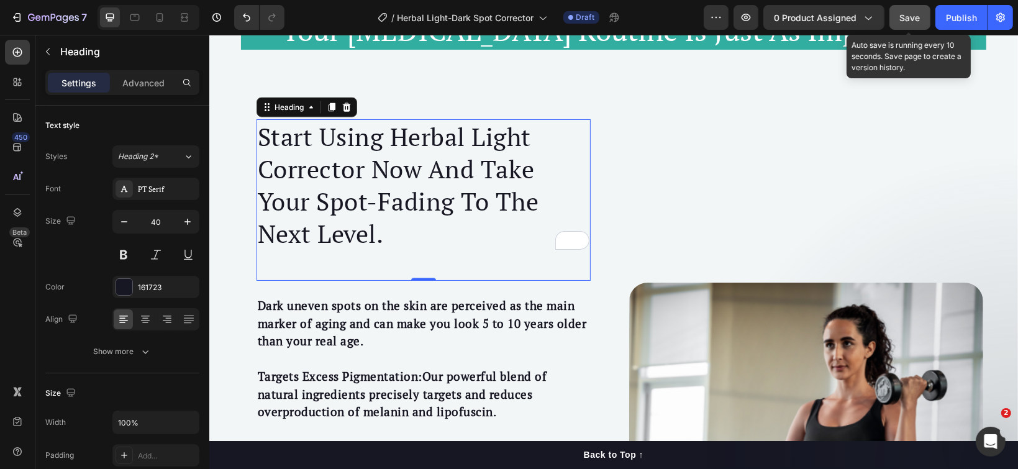
click at [901, 12] on span "Save" at bounding box center [910, 17] width 20 height 11
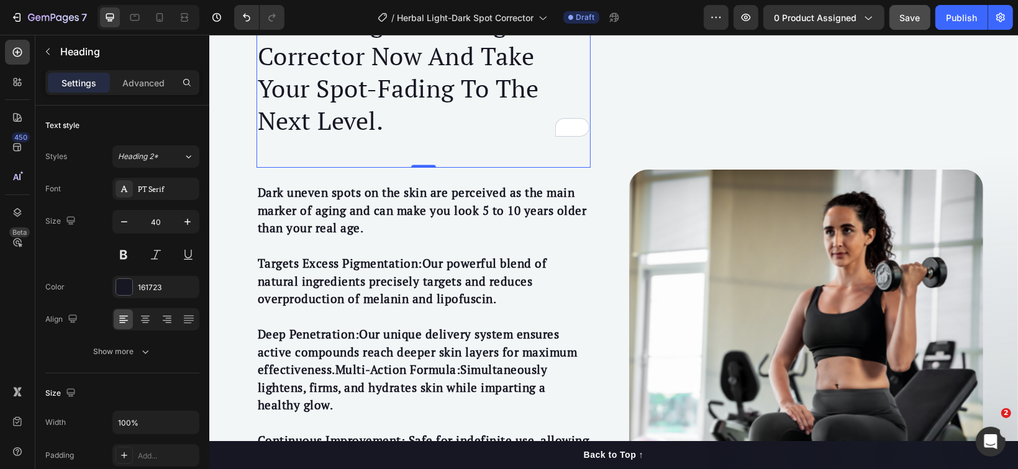
scroll to position [2023, 0]
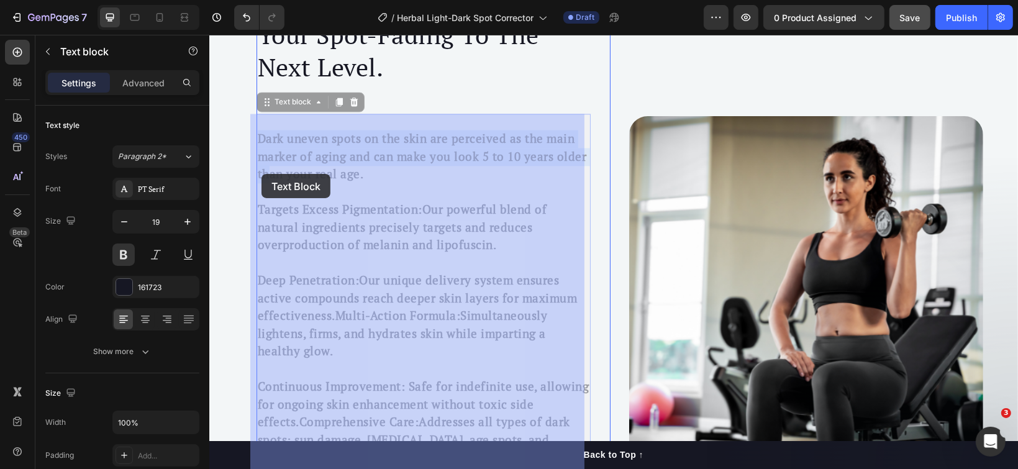
drag, startPoint x: 253, startPoint y: 138, endPoint x: 261, endPoint y: 173, distance: 35.7
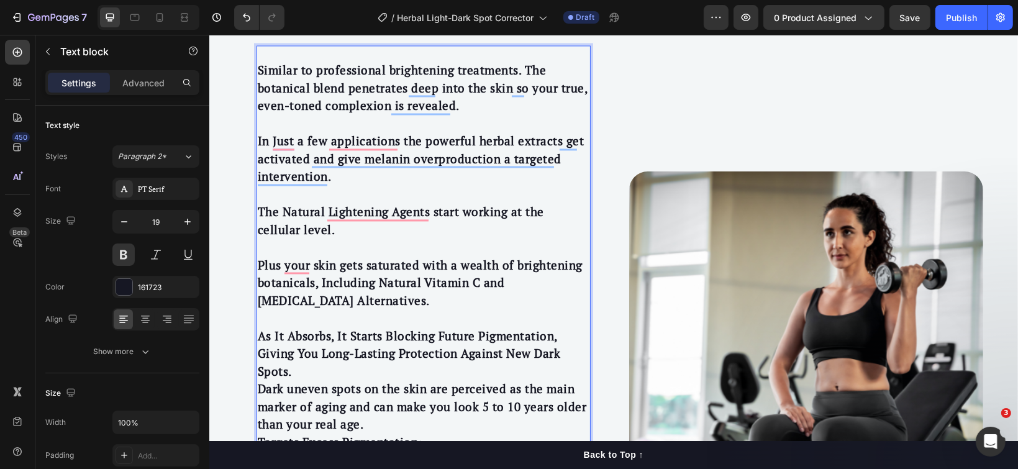
scroll to position [2105, 0]
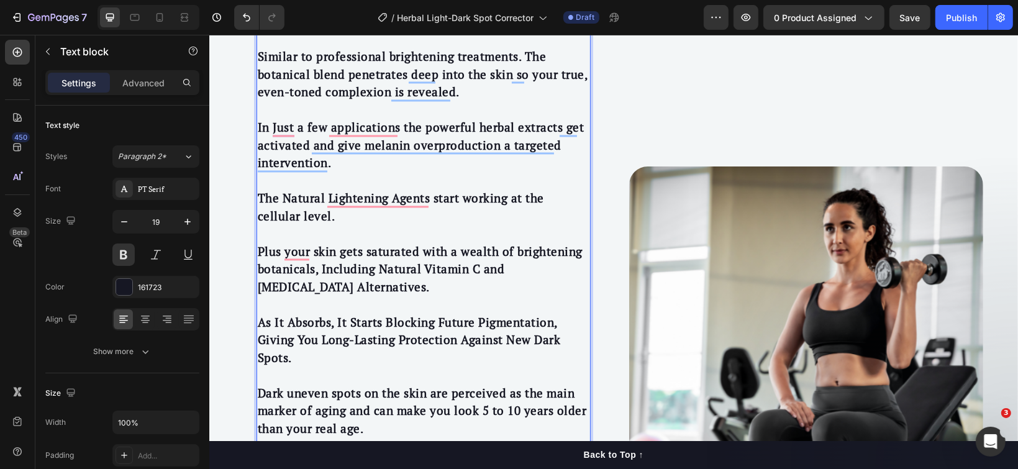
scroll to position [2188, 0]
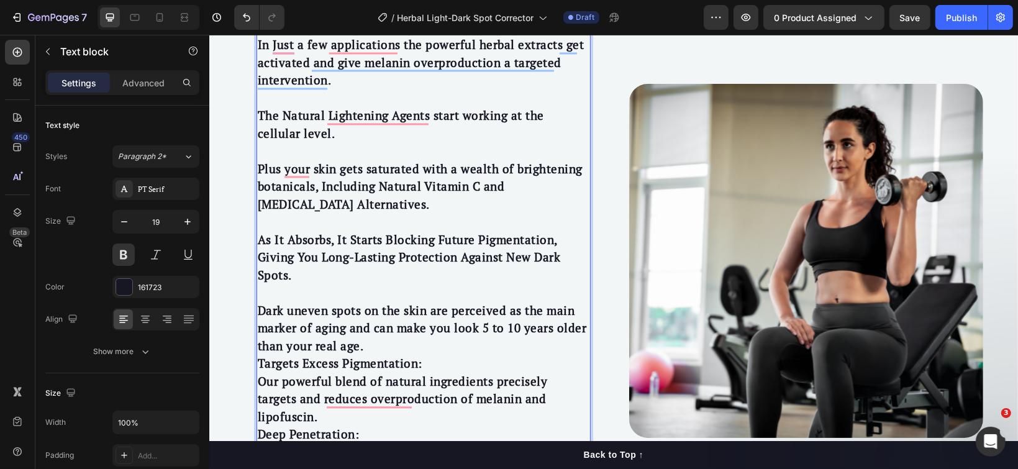
click at [371, 348] on p "⁠⁠⁠⁠⁠⁠⁠ Dark uneven spots on the skin are perceived as the main marker of aging…" at bounding box center [423, 460] width 332 height 354
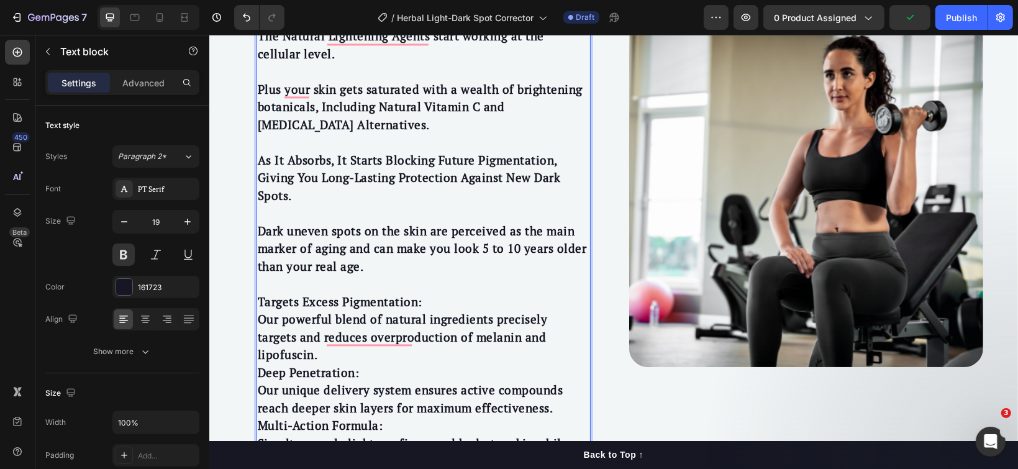
scroll to position [2271, 0]
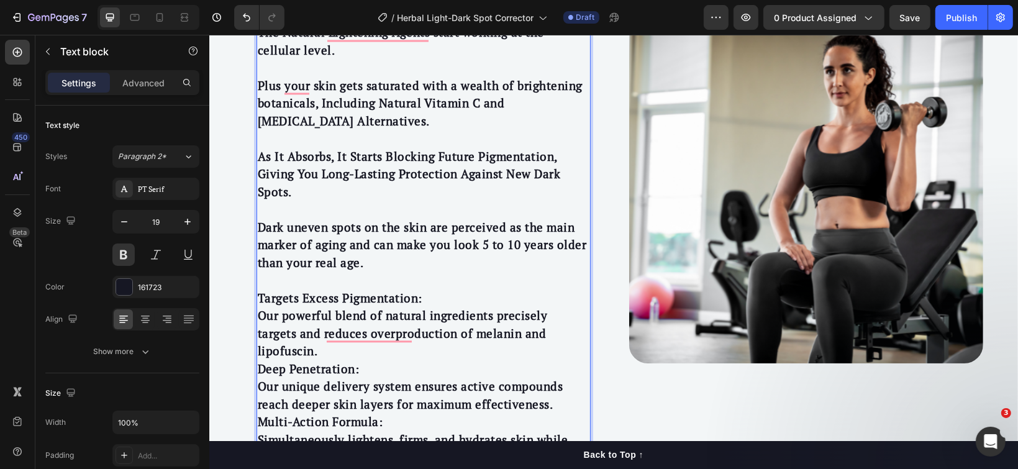
click at [423, 297] on p "⁠⁠⁠⁠⁠⁠⁠ Targets Excess Pigmentation: Our powerful blend of natural ingredients …" at bounding box center [423, 421] width 332 height 301
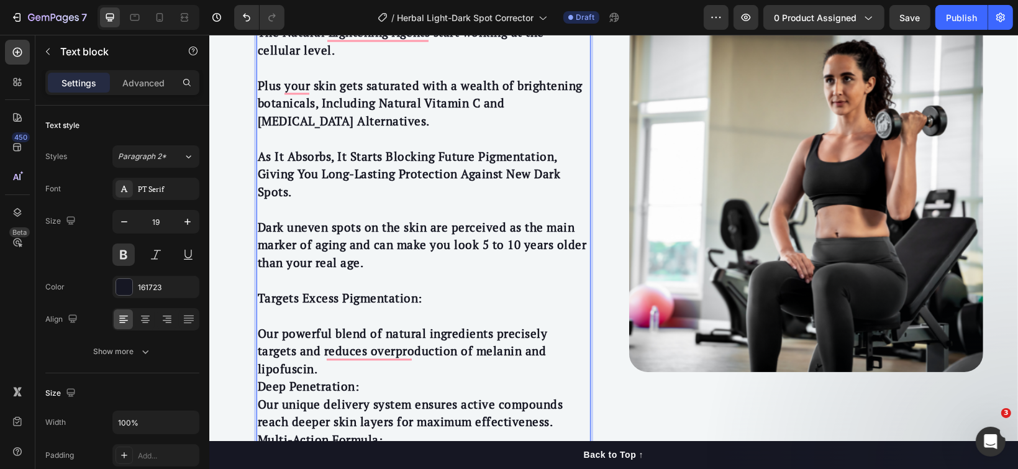
click at [397, 371] on p "⁠⁠⁠⁠⁠⁠⁠ Our powerful blend of natural ingredients precisely targets and reduces…" at bounding box center [423, 447] width 332 height 283
click at [561, 350] on p "Our powerful blend of natural ingredients precisely targets and reduces overpro…" at bounding box center [423, 447] width 332 height 283
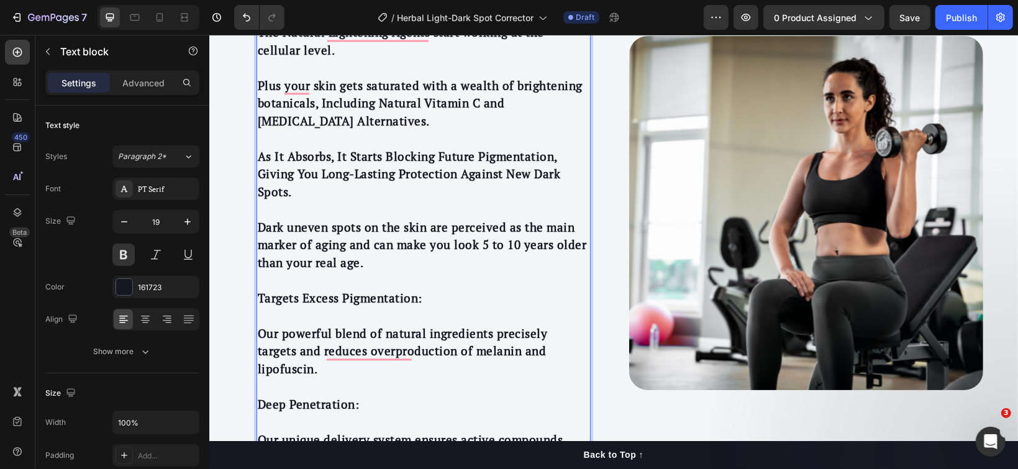
scroll to position [2354, 0]
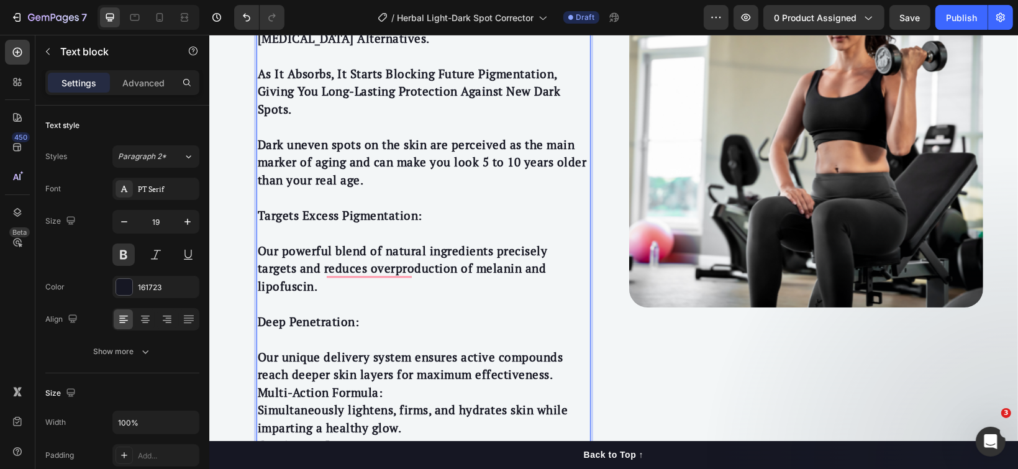
click at [558, 357] on p "⁠⁠⁠⁠⁠⁠⁠ Our unique delivery system ensures active compounds reach deeper skin l…" at bounding box center [423, 436] width 332 height 212
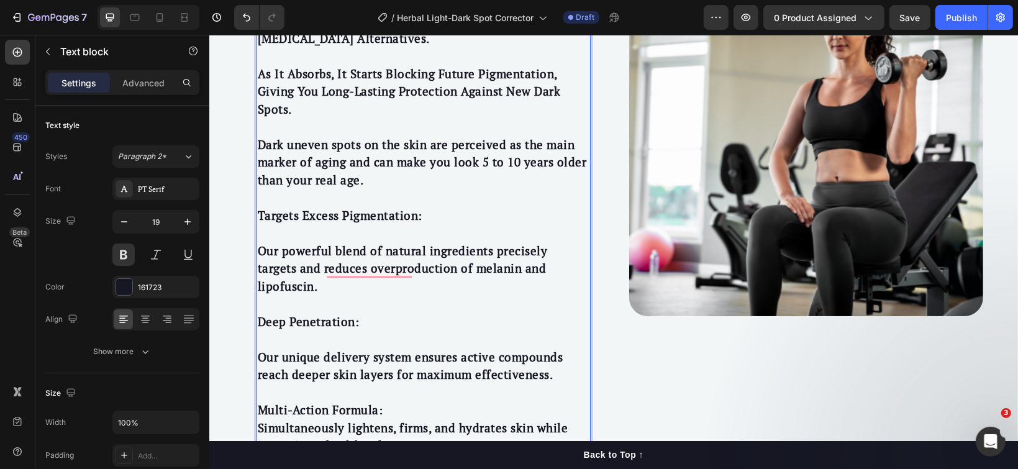
click at [386, 393] on p "⁠⁠⁠⁠⁠⁠⁠ Multi-Action Formula: Simultaneously lightens, firms, and hydrates skin…" at bounding box center [423, 471] width 332 height 177
click at [361, 309] on p "Deep Penetration:" at bounding box center [423, 311] width 332 height 35
click at [378, 393] on p "Multi-Action Formula: Simultaneously lightens, firms, and hydrates skin while i…" at bounding box center [423, 471] width 332 height 177
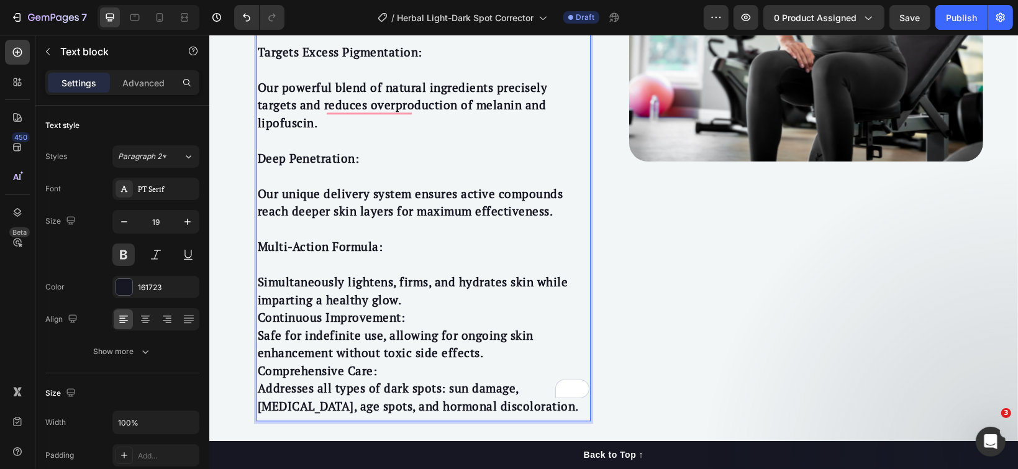
scroll to position [2519, 0]
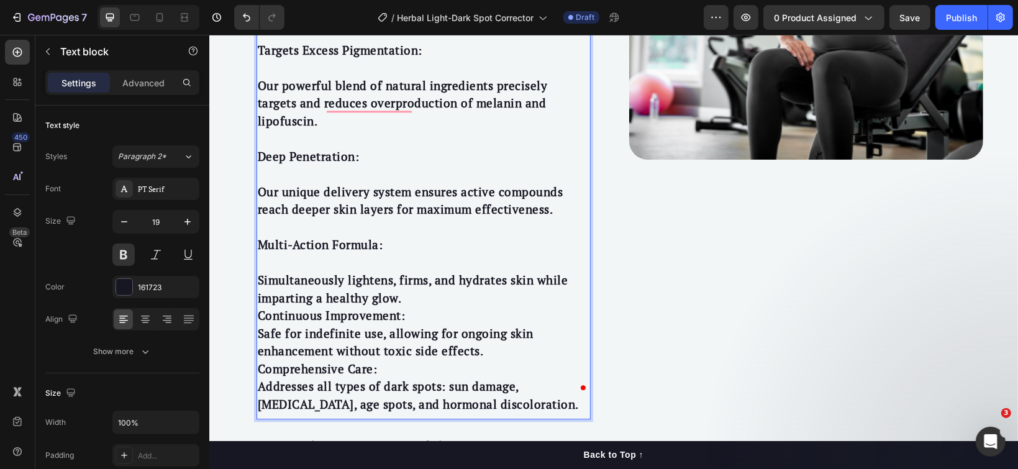
click at [406, 278] on p "⁠⁠⁠⁠⁠⁠⁠ Simultaneously lightens, firms, and hydrates skin while imparting a hea…" at bounding box center [423, 333] width 332 height 160
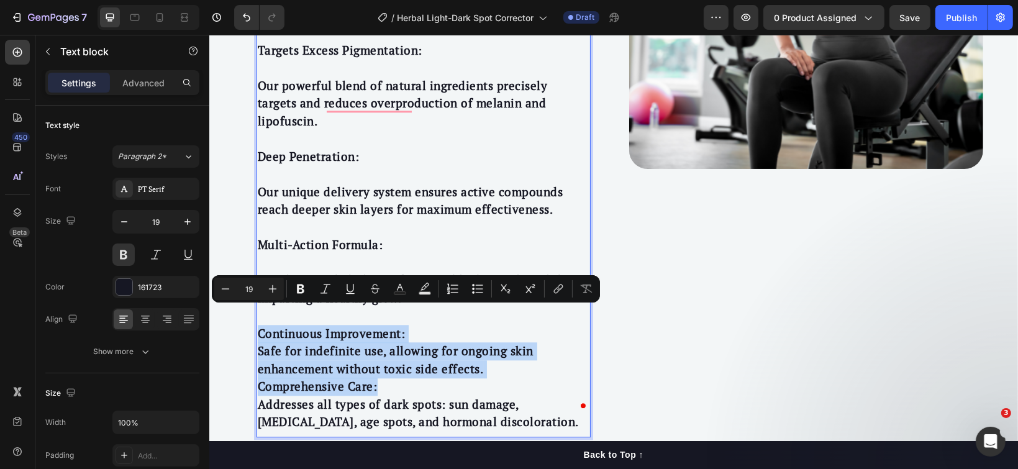
drag, startPoint x: 377, startPoint y: 364, endPoint x: 253, endPoint y: 315, distance: 134.3
click at [257, 315] on p "⁠⁠⁠⁠⁠⁠⁠ Continuous Improvement: Safe for indefinite use, allowing for ongoing s…" at bounding box center [423, 368] width 332 height 124
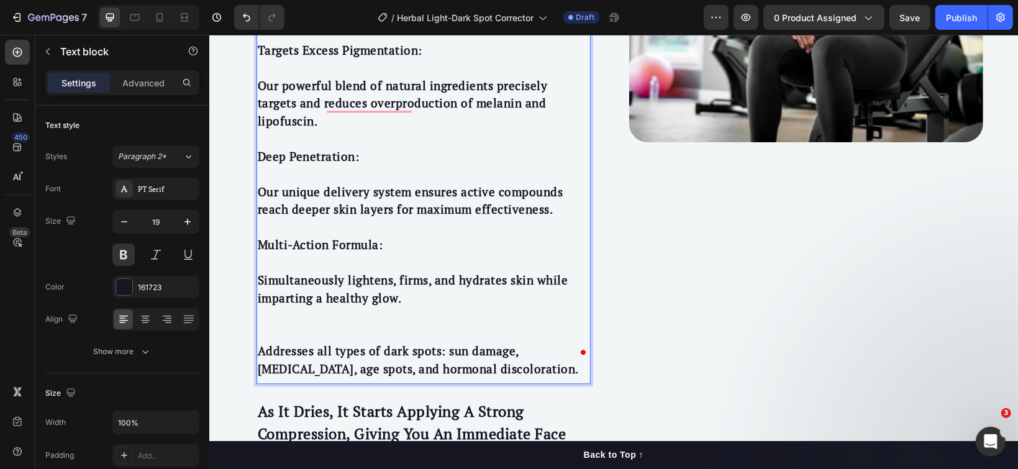
drag, startPoint x: 380, startPoint y: 217, endPoint x: 269, endPoint y: 220, distance: 110.5
click at [269, 220] on p "Multi-Action Formula:" at bounding box center [423, 235] width 332 height 35
click at [291, 227] on p "Multi-Action Formula:" at bounding box center [423, 235] width 332 height 35
click at [276, 312] on p "Addresses all types of dark spots: sun damage, [MEDICAL_DATA], age spots, and h…" at bounding box center [423, 341] width 332 height 71
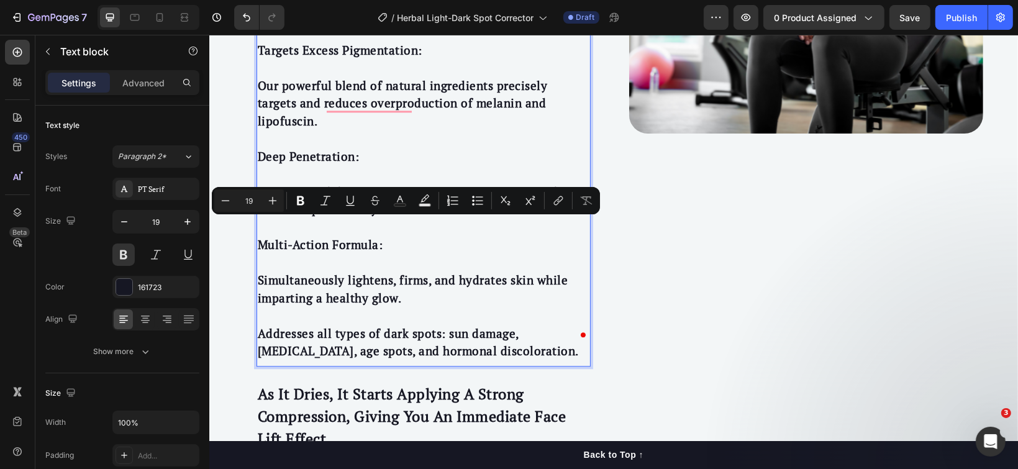
drag, startPoint x: 384, startPoint y: 219, endPoint x: 253, endPoint y: 221, distance: 131.6
click at [257, 221] on p "Multi-Action Formula:" at bounding box center [423, 235] width 332 height 35
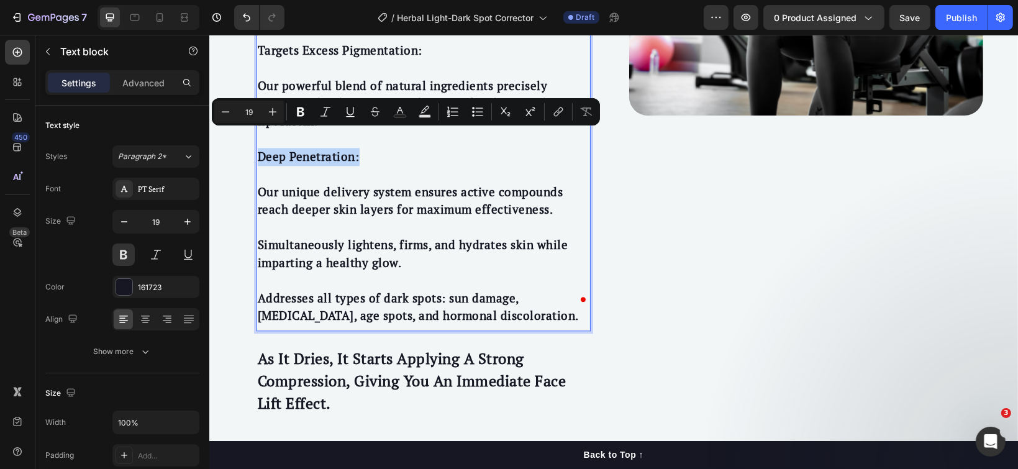
drag, startPoint x: 363, startPoint y: 137, endPoint x: 251, endPoint y: 138, distance: 111.8
click at [257, 138] on p "Deep Penetration:" at bounding box center [423, 146] width 332 height 35
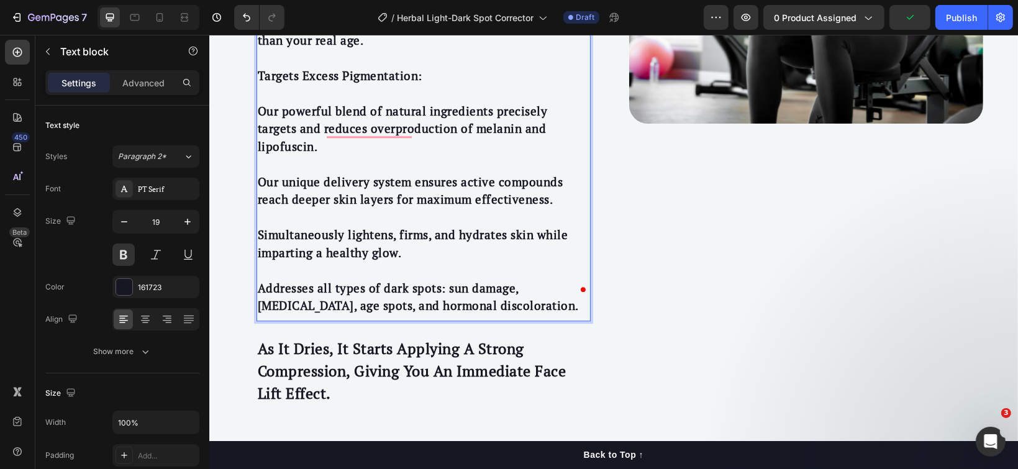
scroll to position [2436, 0]
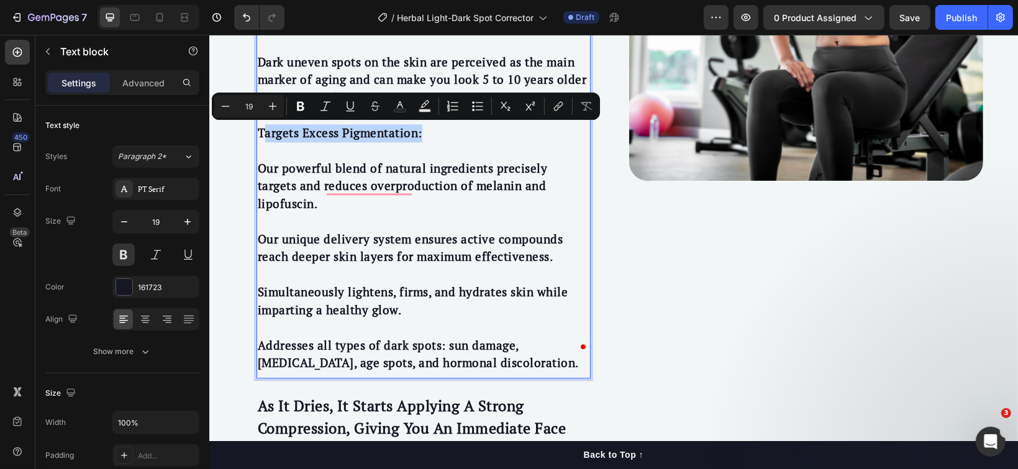
drag, startPoint x: 427, startPoint y: 130, endPoint x: 255, endPoint y: 129, distance: 172.0
click at [257, 129] on p "Targets Excess Pigmentation:" at bounding box center [423, 123] width 332 height 35
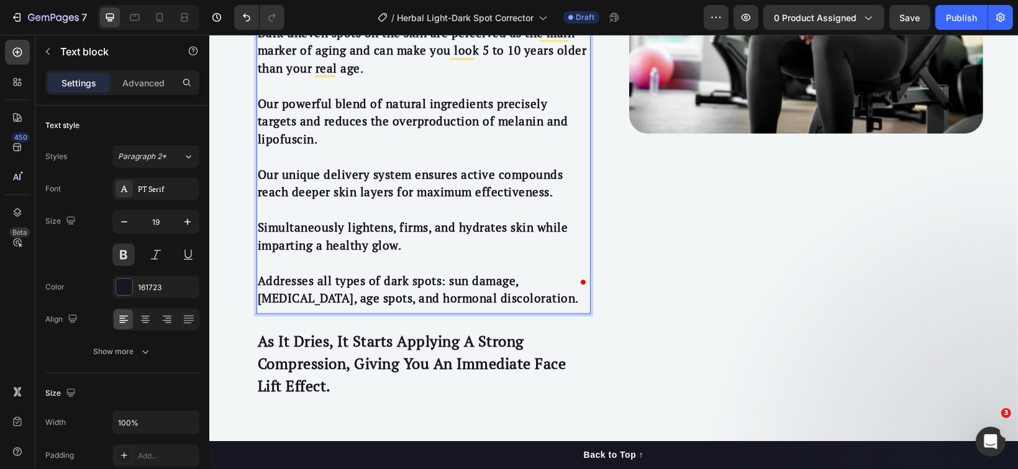
scroll to position [2549, 0]
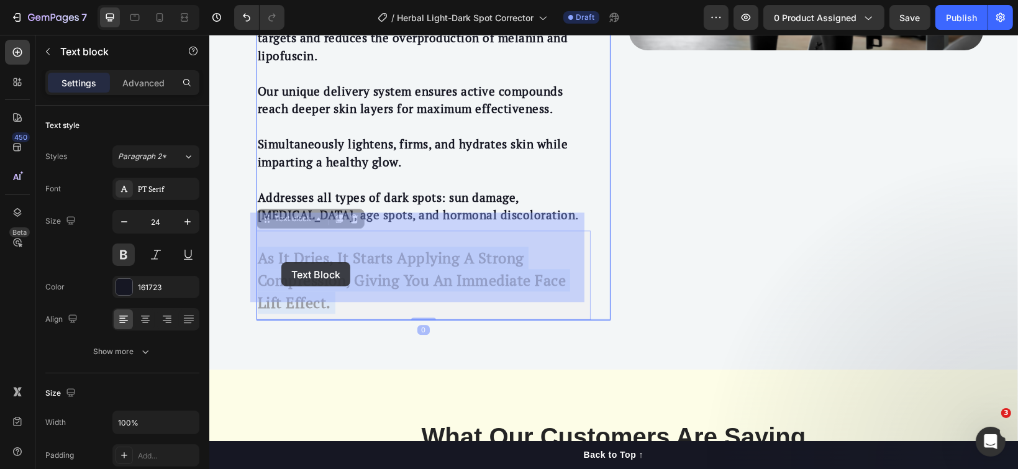
drag, startPoint x: 325, startPoint y: 281, endPoint x: 288, endPoint y: 266, distance: 40.1
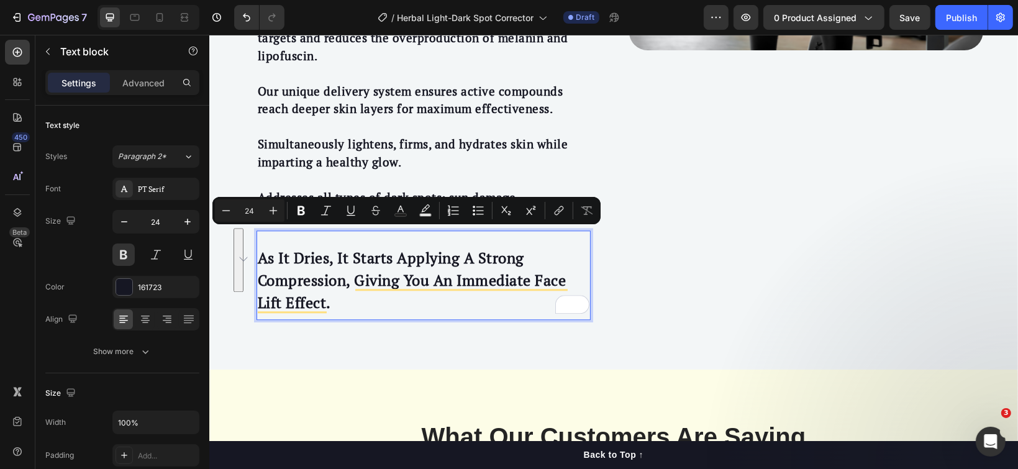
drag, startPoint x: 327, startPoint y: 281, endPoint x: 252, endPoint y: 239, distance: 86.2
click at [257, 246] on p "As It Dries, It Starts Applying A Strong Compression, Giving You An Immediate F…" at bounding box center [423, 279] width 332 height 67
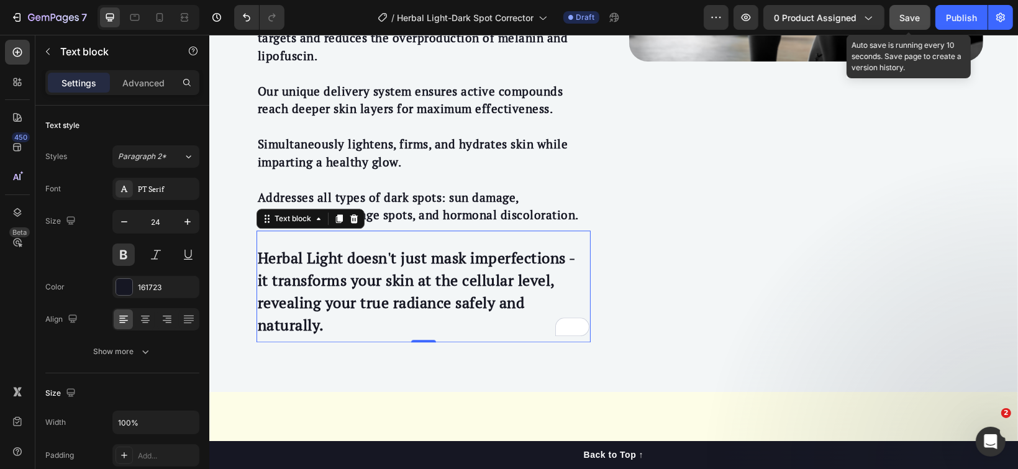
click at [901, 20] on span "Save" at bounding box center [910, 17] width 20 height 11
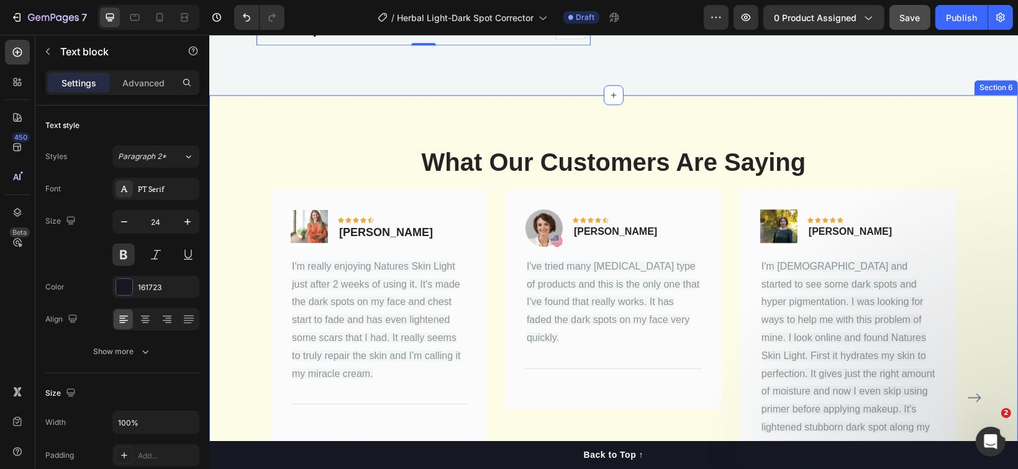
scroll to position [2880, 0]
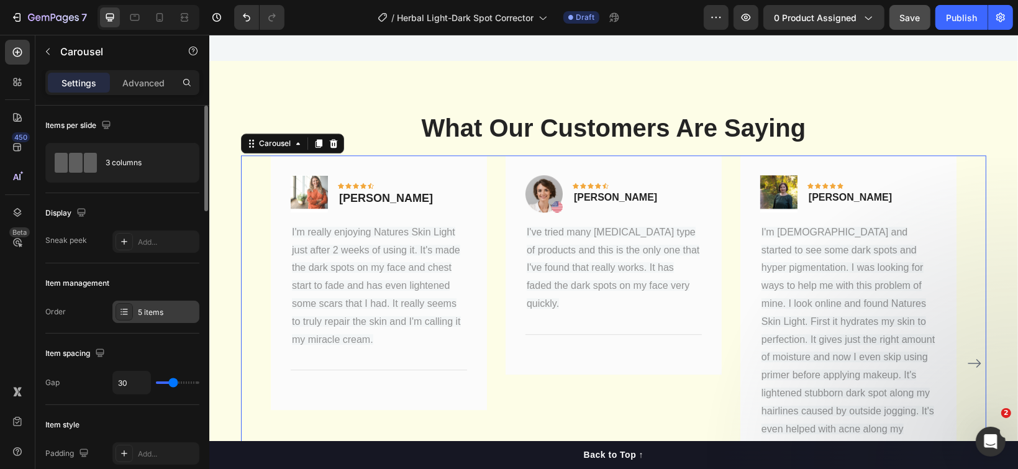
click at [144, 311] on div "5 items" at bounding box center [167, 312] width 58 height 11
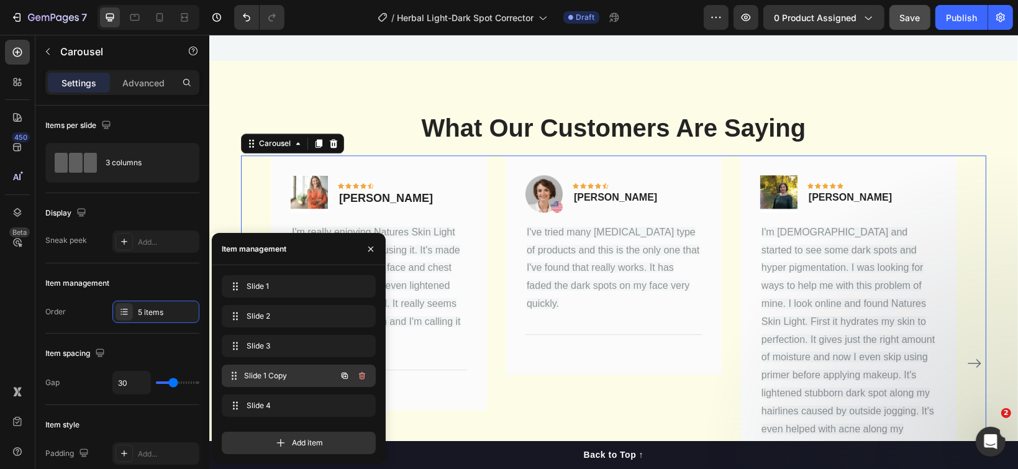
click at [294, 378] on span "Slide 1 Copy" at bounding box center [290, 375] width 92 height 11
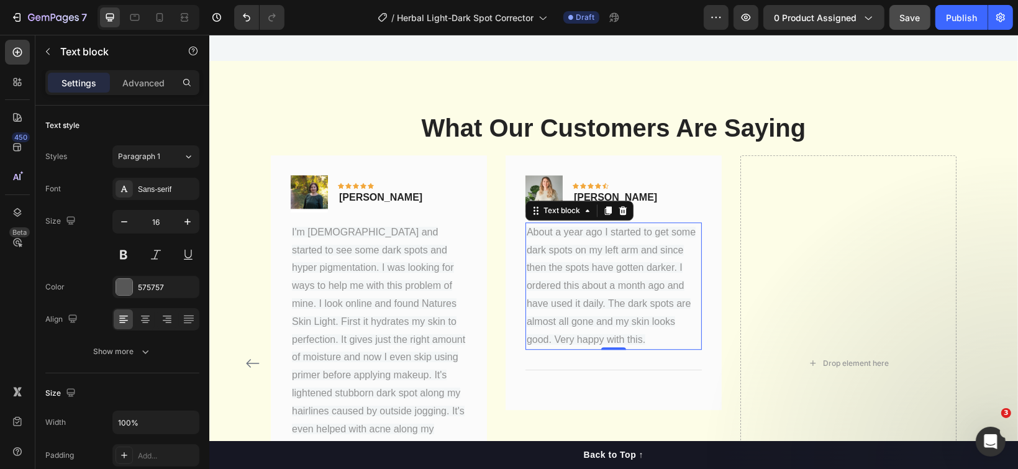
click at [580, 286] on span "About a year ago I started to get some dark spots on my left arm and since then…" at bounding box center [610, 285] width 169 height 118
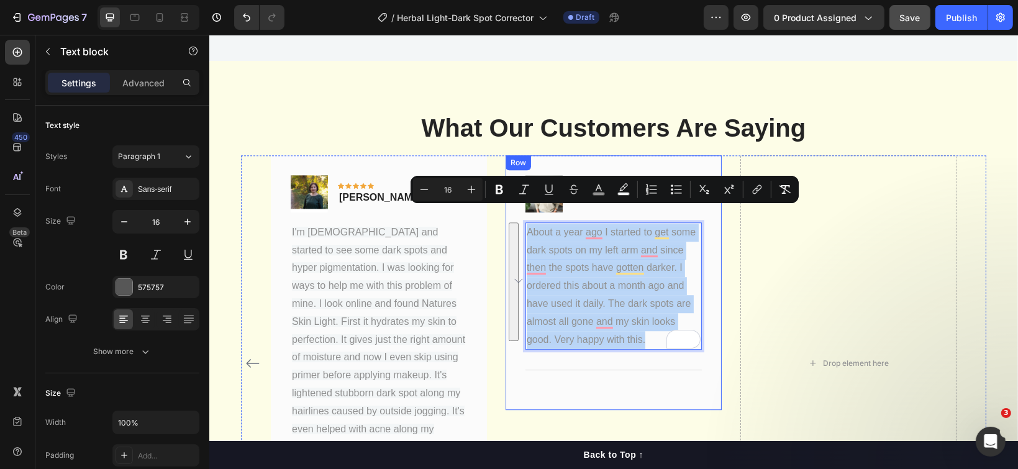
drag, startPoint x: 643, startPoint y: 320, endPoint x: 508, endPoint y: 206, distance: 177.0
click at [508, 206] on div "Image Icon Icon Icon Icon Icon Row [PERSON_NAME] Text block Row About a year ag…" at bounding box center [613, 282] width 216 height 255
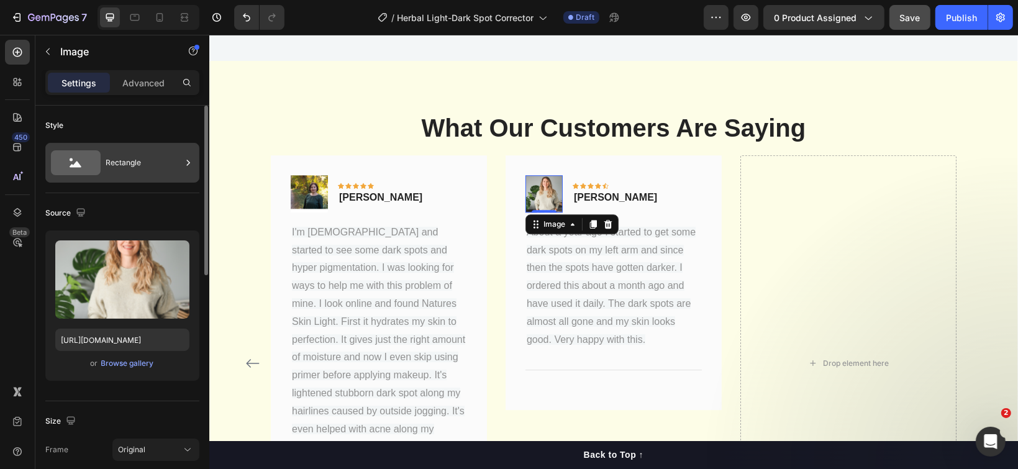
click at [151, 166] on div "Rectangle" at bounding box center [144, 162] width 76 height 29
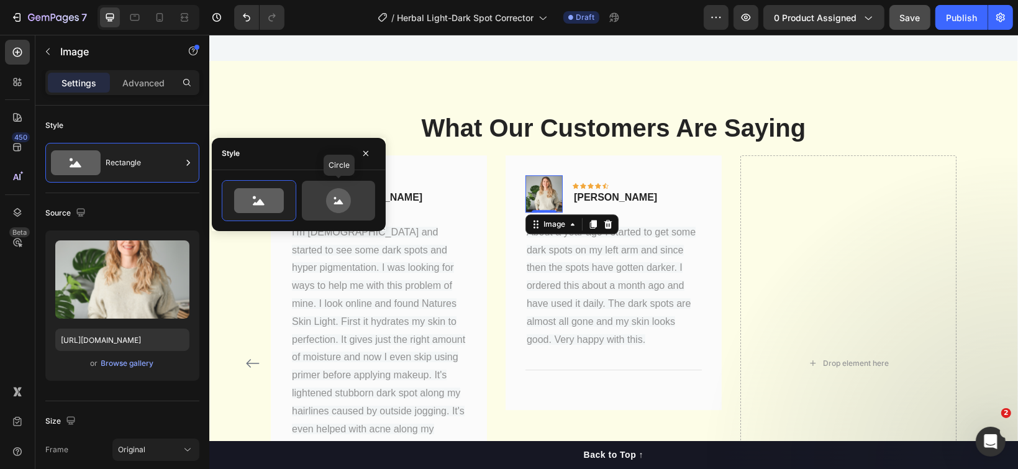
click at [338, 193] on icon at bounding box center [338, 200] width 25 height 25
type input "80"
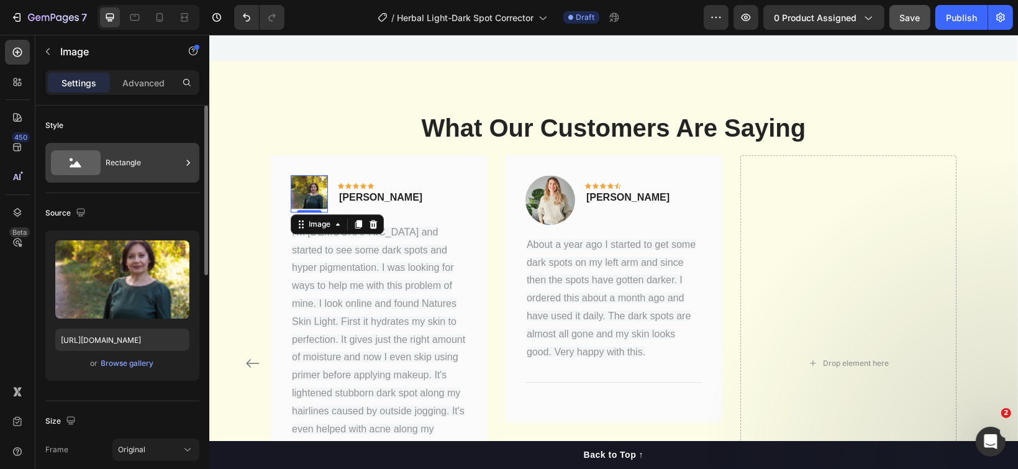
click at [148, 169] on div "Rectangle" at bounding box center [144, 162] width 76 height 29
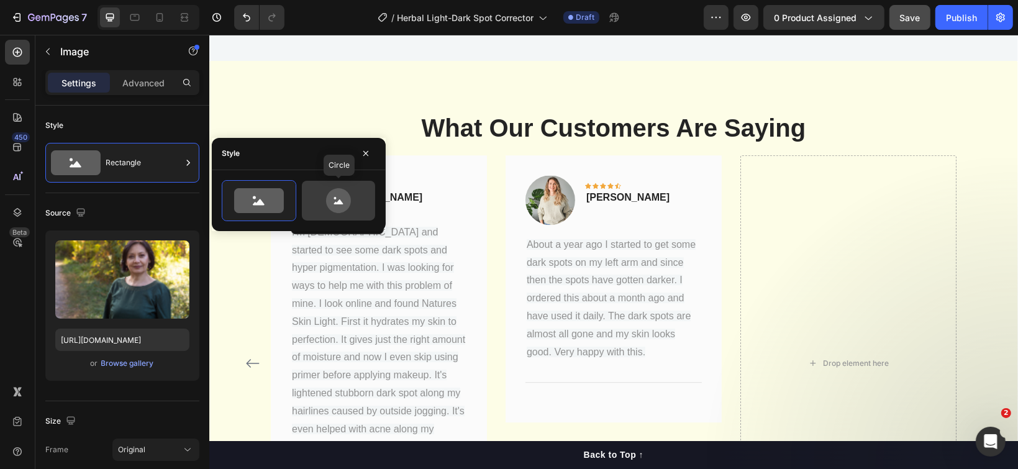
click at [333, 202] on icon at bounding box center [338, 200] width 25 height 25
type input "80"
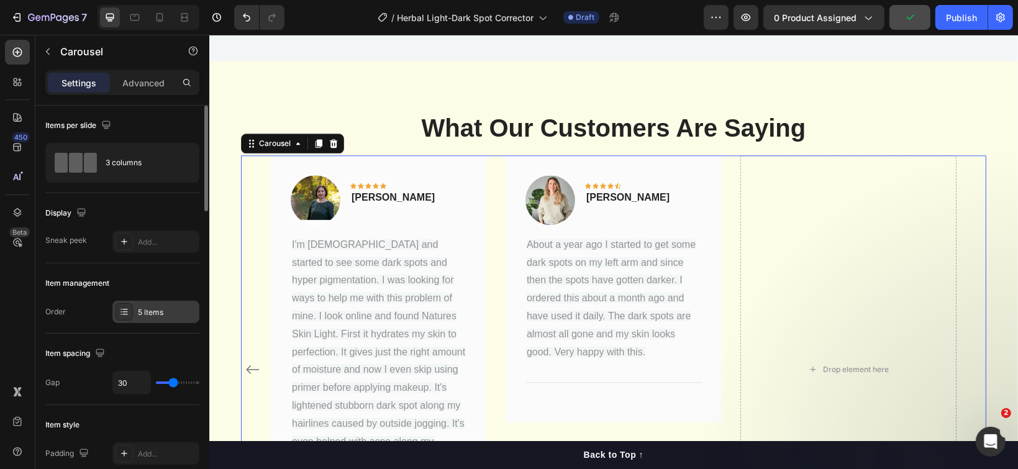
click at [160, 308] on div "5 items" at bounding box center [167, 312] width 58 height 11
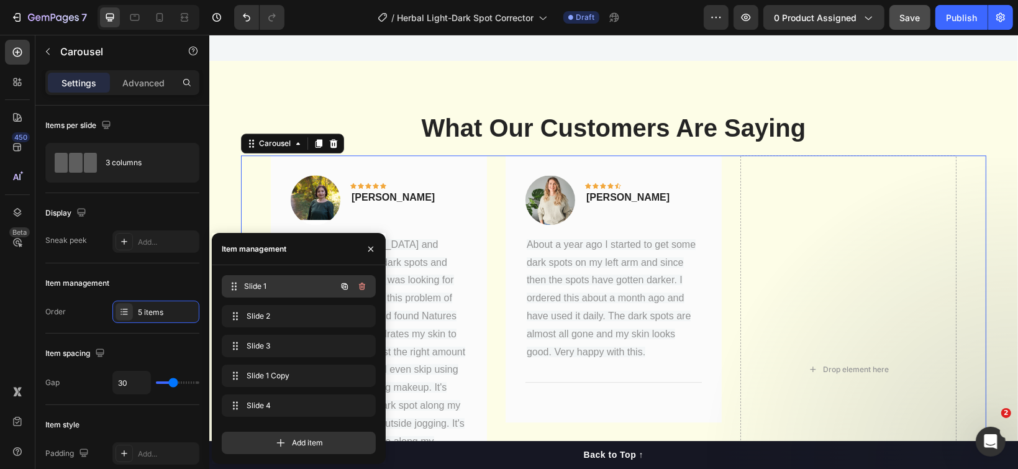
click at [254, 291] on span "Slide 1" at bounding box center [290, 286] width 92 height 11
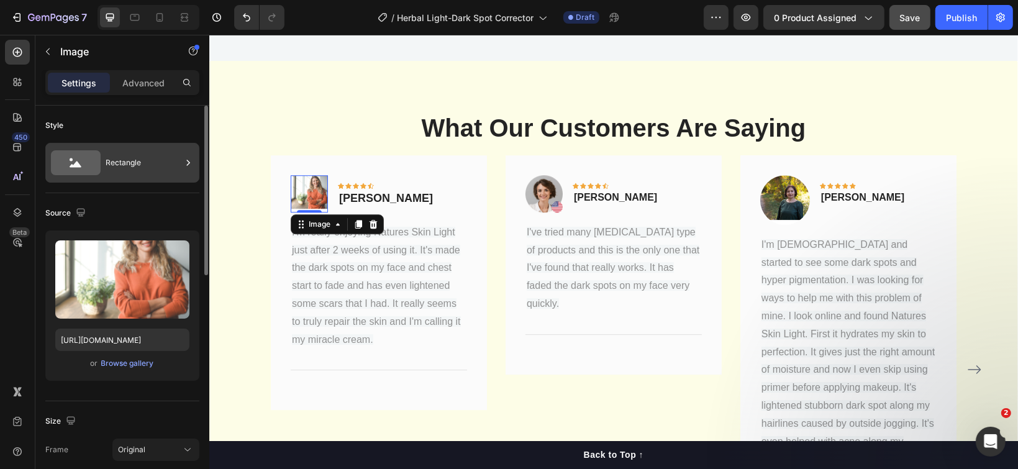
click at [156, 169] on div "Rectangle" at bounding box center [144, 162] width 76 height 29
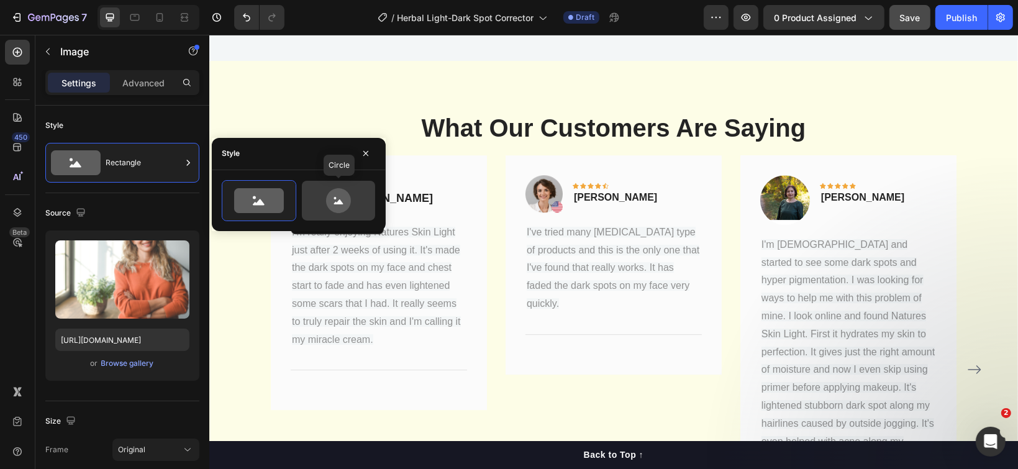
click at [332, 199] on icon at bounding box center [338, 200] width 25 height 25
type input "80"
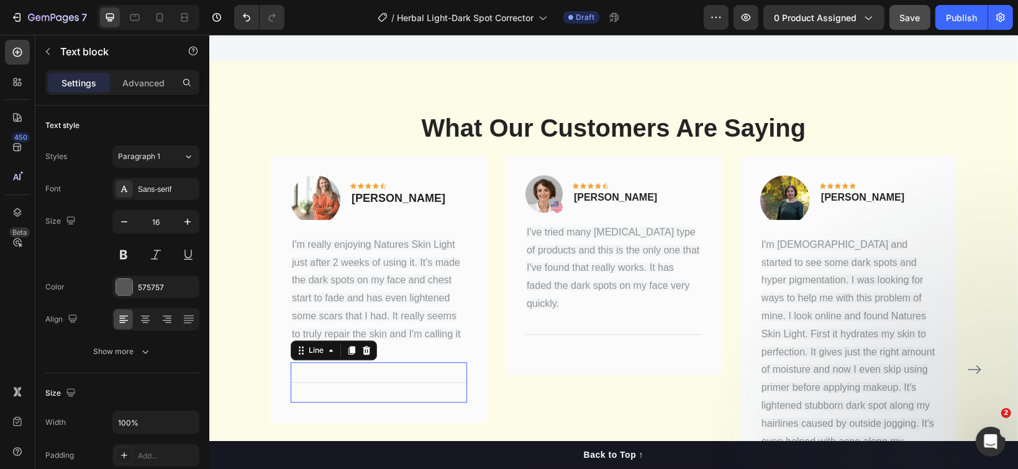
click at [299, 374] on div "Title Line 0" at bounding box center [378, 381] width 176 height 40
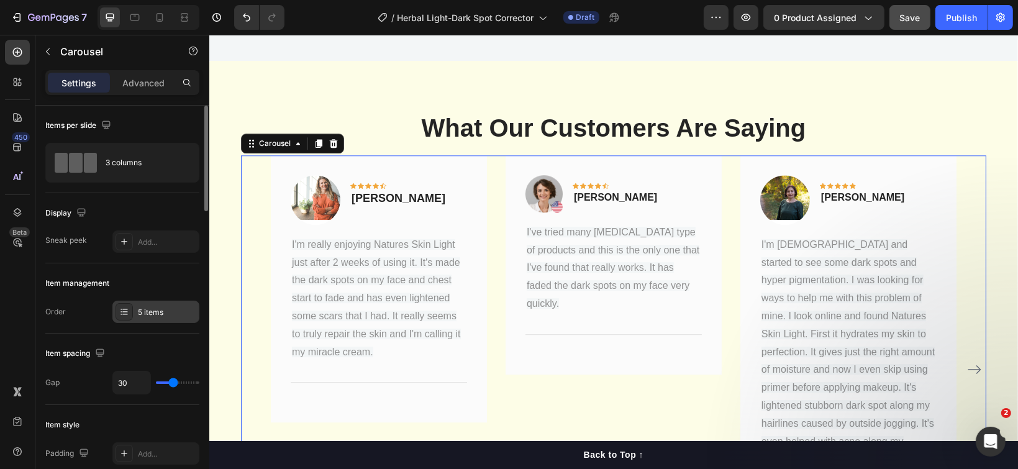
click at [148, 317] on div "5 items" at bounding box center [167, 312] width 58 height 11
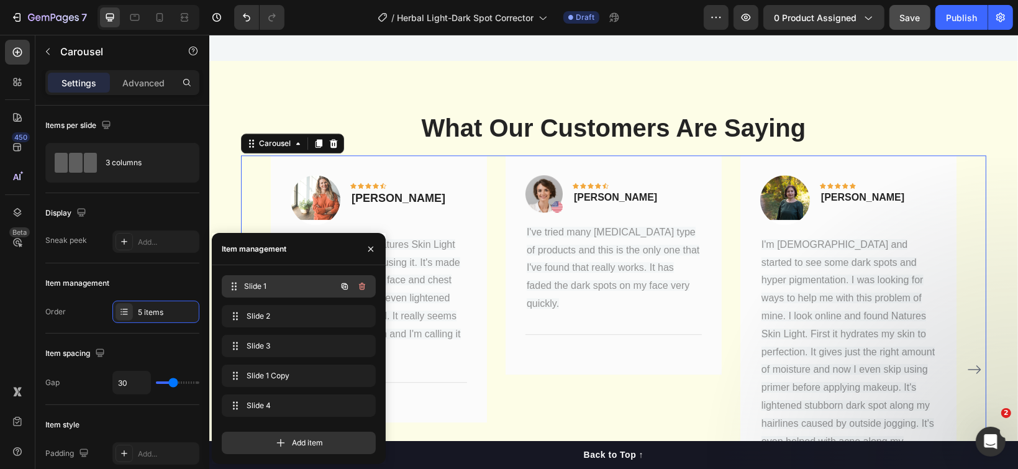
click at [269, 289] on span "Slide 1" at bounding box center [290, 286] width 92 height 11
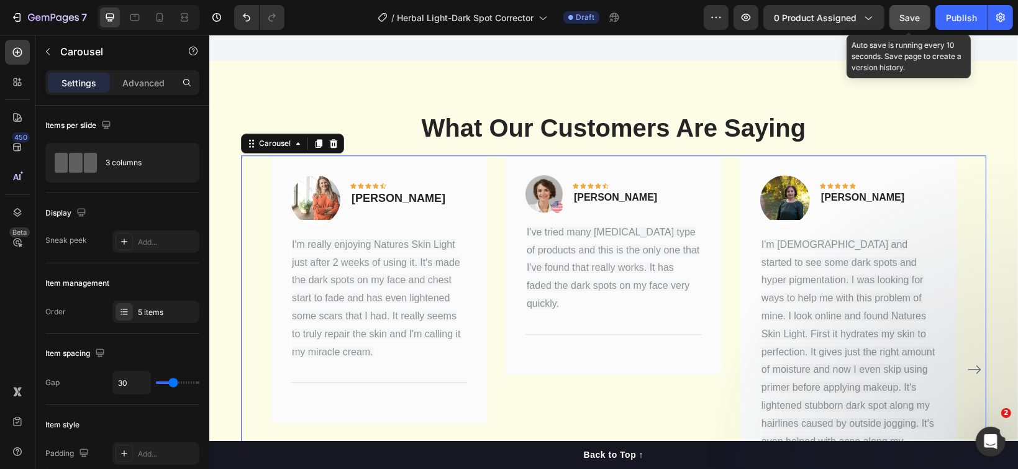
click at [902, 17] on span "Save" at bounding box center [910, 17] width 20 height 11
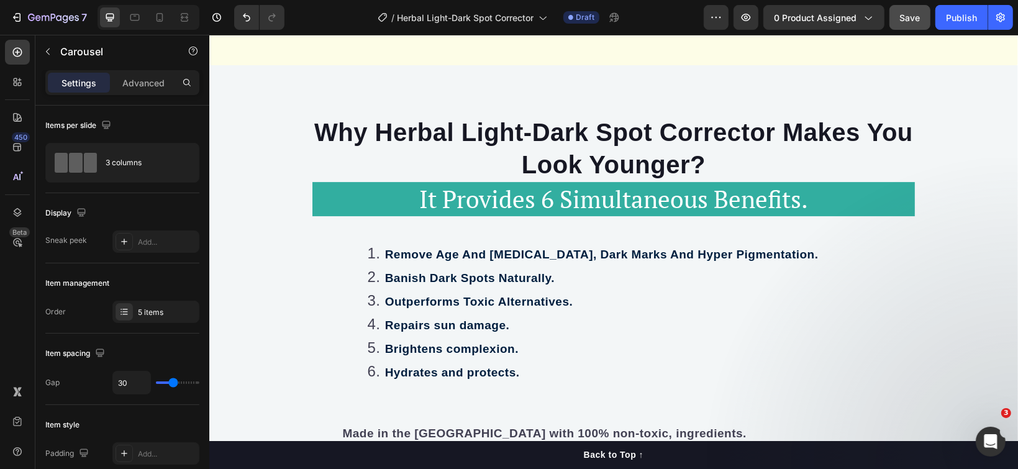
scroll to position [3459, 0]
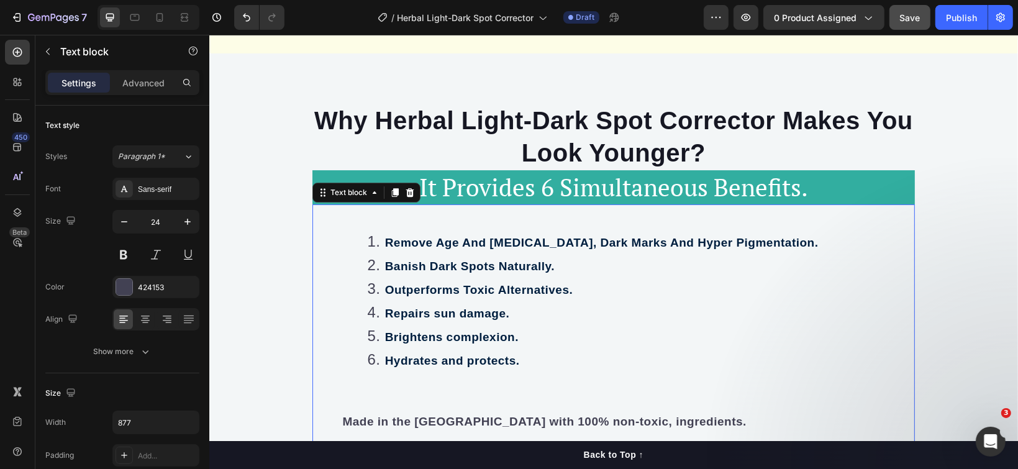
click at [384, 264] on strong "Banish Dark Spots Naturally." at bounding box center [468, 265] width 169 height 13
click at [384, 309] on strong "Repairs sun damage." at bounding box center [446, 312] width 125 height 13
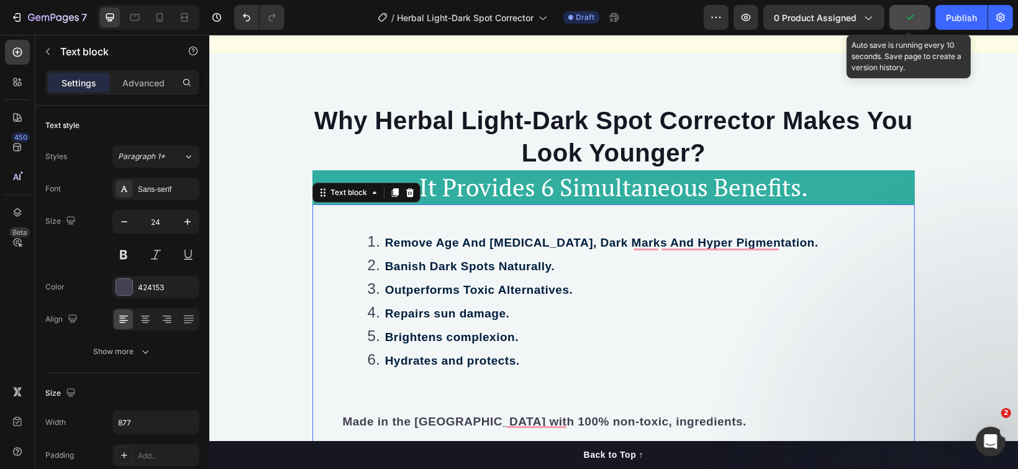
click at [903, 18] on button "button" at bounding box center [909, 17] width 41 height 25
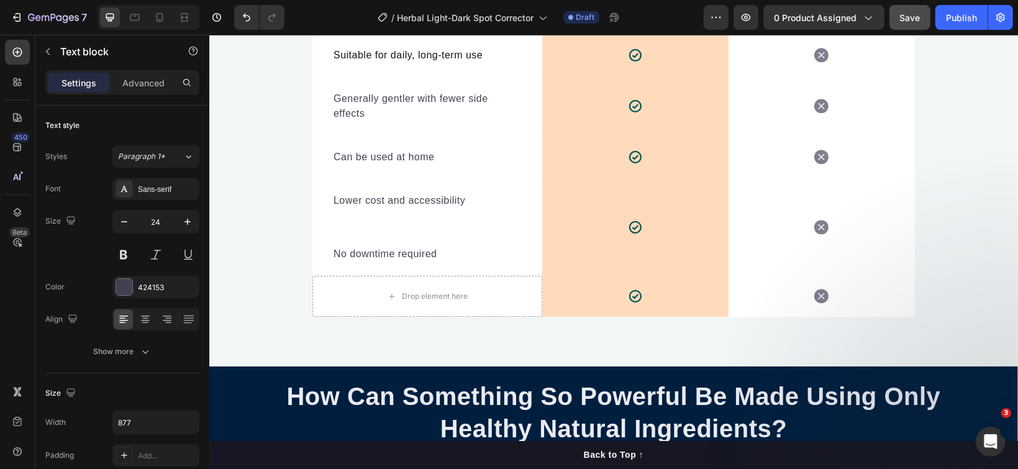
scroll to position [4287, 0]
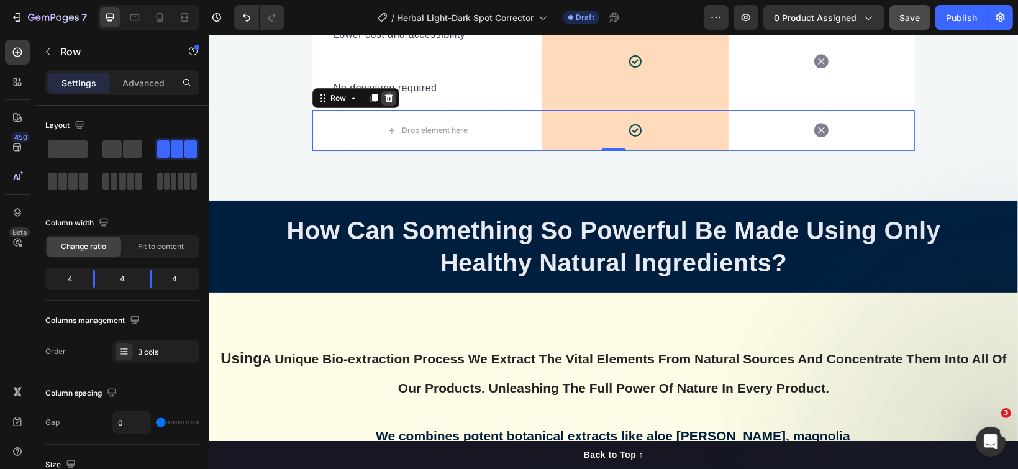
click at [383, 93] on icon at bounding box center [388, 98] width 10 height 10
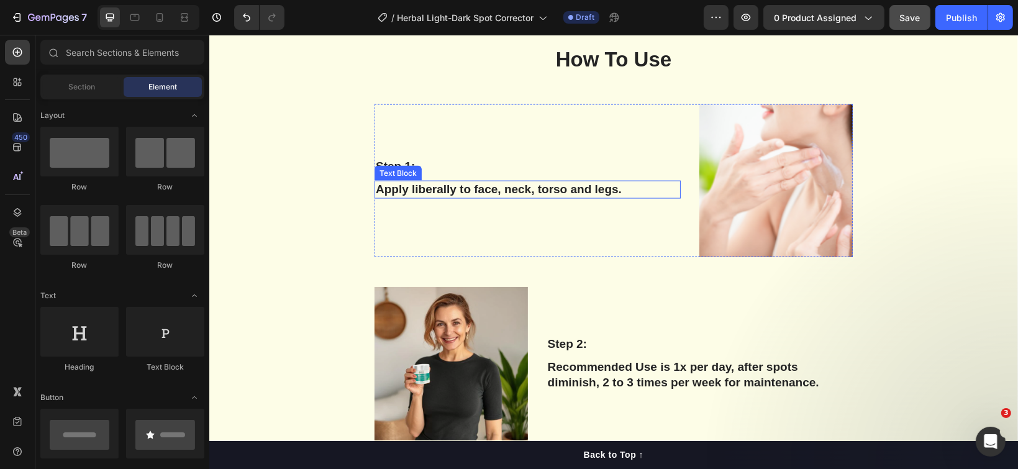
scroll to position [5694, 0]
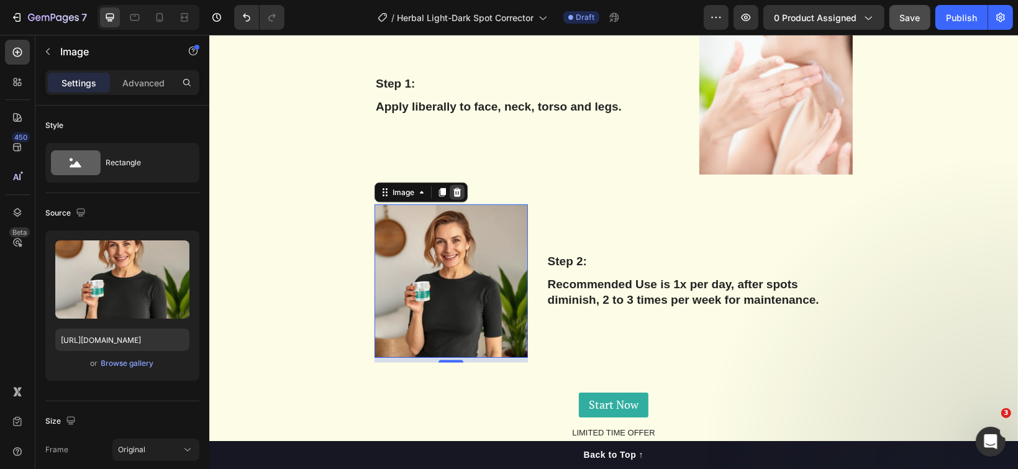
click at [450, 186] on div at bounding box center [456, 191] width 15 height 15
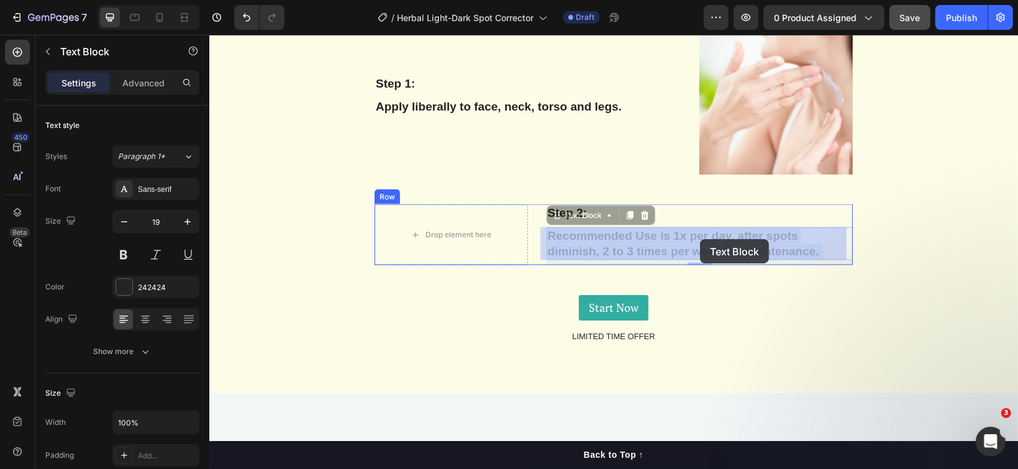
drag, startPoint x: 807, startPoint y: 246, endPoint x: 699, endPoint y: 238, distance: 108.3
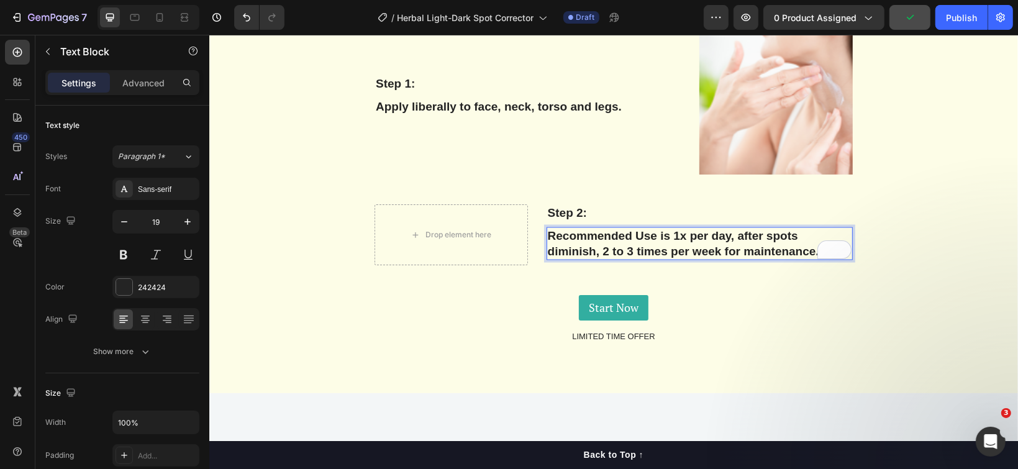
click at [703, 240] on p "Recommended Use is 1x per day, after spots diminish, 2 to 3 times per week for …" at bounding box center [699, 243] width 304 height 30
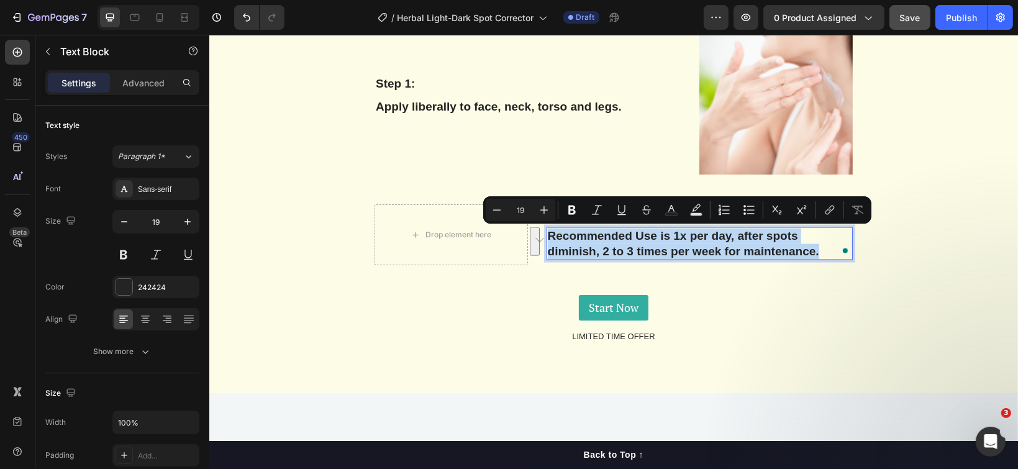
drag, startPoint x: 819, startPoint y: 245, endPoint x: 540, endPoint y: 227, distance: 279.9
click at [546, 227] on div "Recommended Use is 1x per day, after spots diminish, 2 to 3 times per week for …" at bounding box center [699, 243] width 306 height 33
copy p "Recommended Use is 1x per day, after spots diminish, 2 to 3 times per week for …"
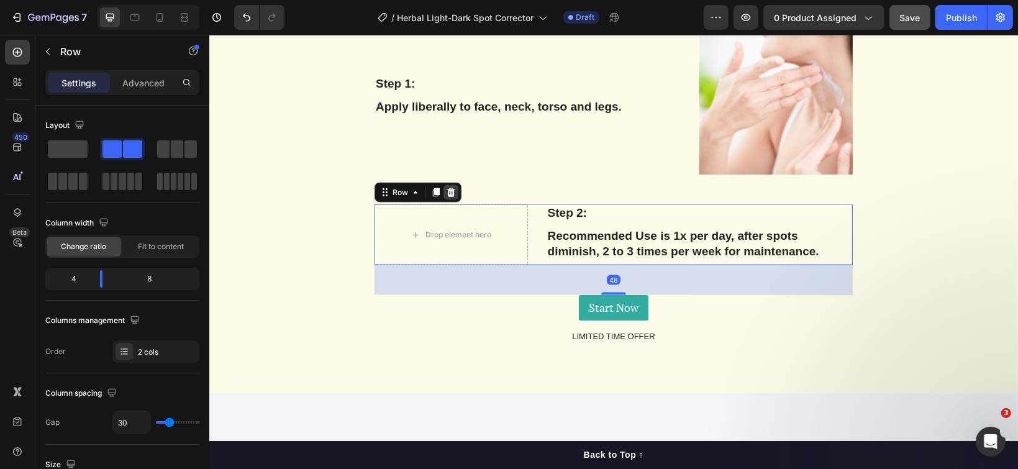
click at [446, 193] on icon at bounding box center [450, 191] width 8 height 9
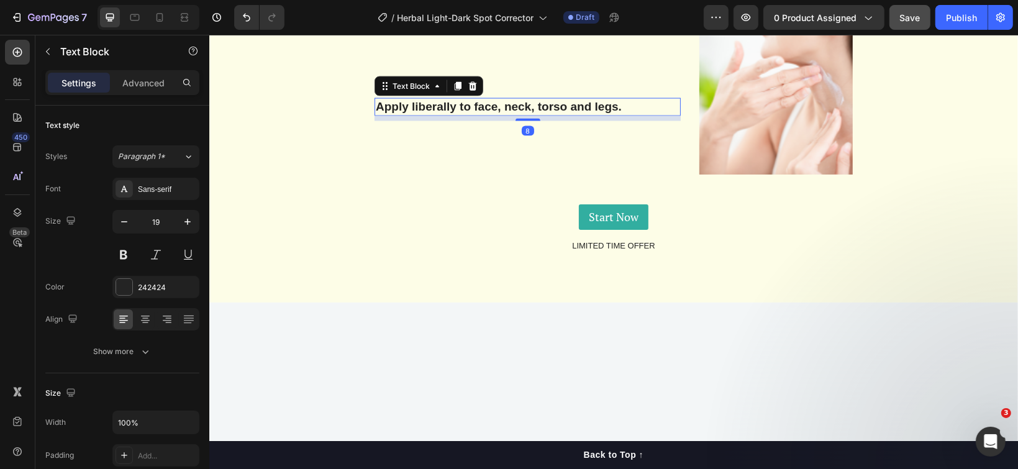
click at [427, 107] on p "Apply liberally to face, neck, torso and legs." at bounding box center [527, 107] width 304 height 16
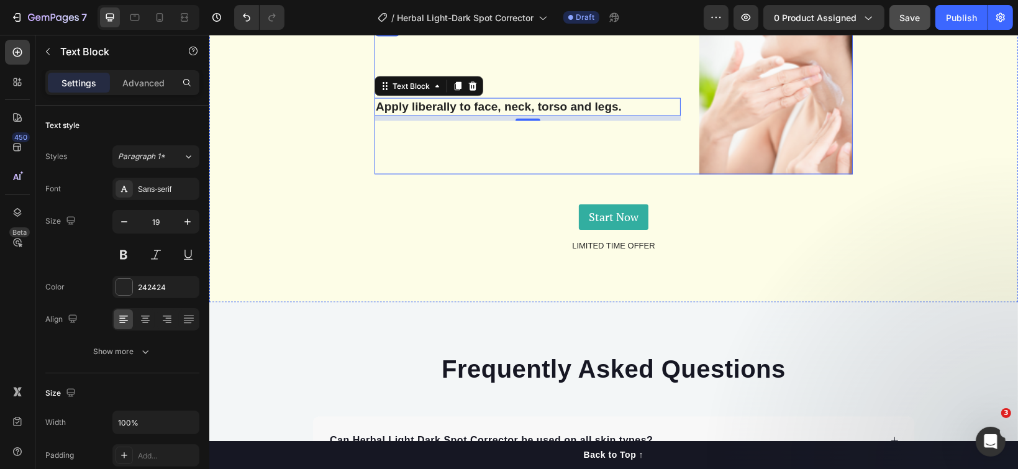
scroll to position [6073, 0]
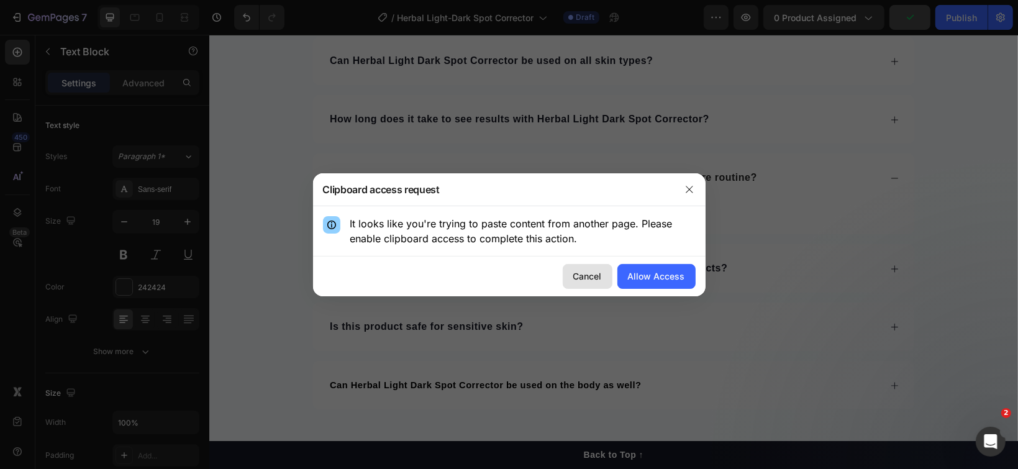
click at [584, 274] on div "Cancel" at bounding box center [587, 275] width 29 height 13
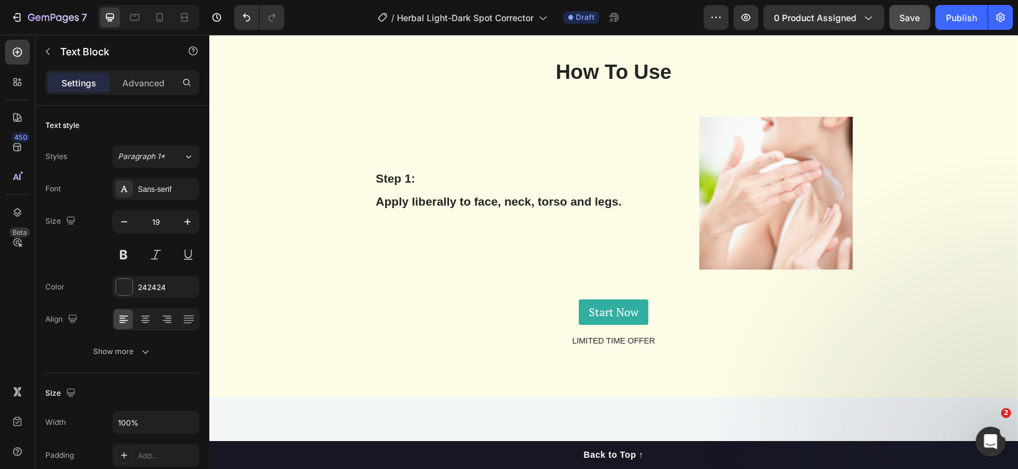
scroll to position [5577, 0]
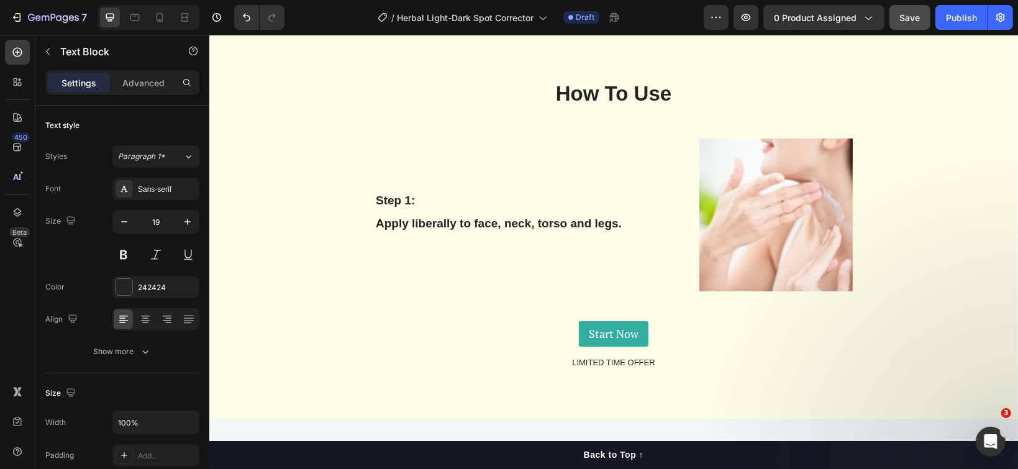
click at [560, 216] on div "Step 1: Text Block Apply liberally to face, neck, torso and legs. Text Block" at bounding box center [527, 214] width 306 height 153
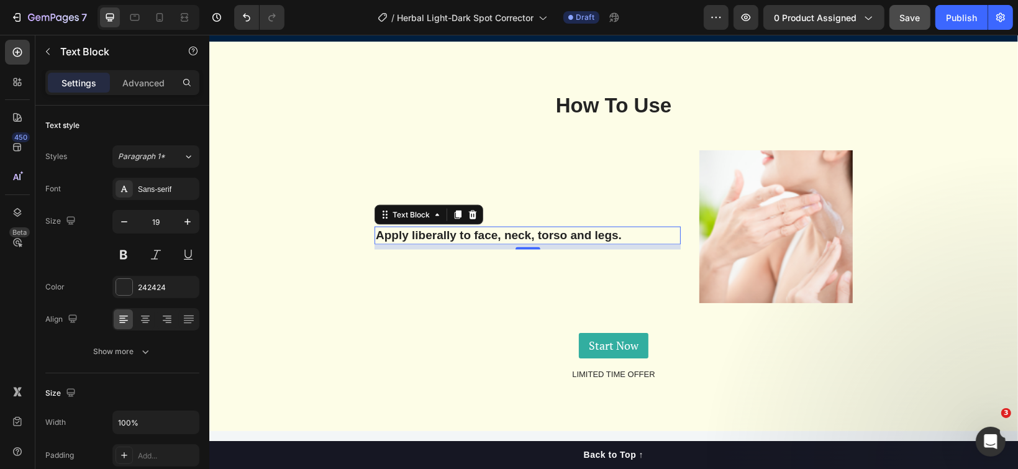
click at [628, 234] on p "Apply liberally to face, neck, torso and legs." at bounding box center [527, 235] width 304 height 16
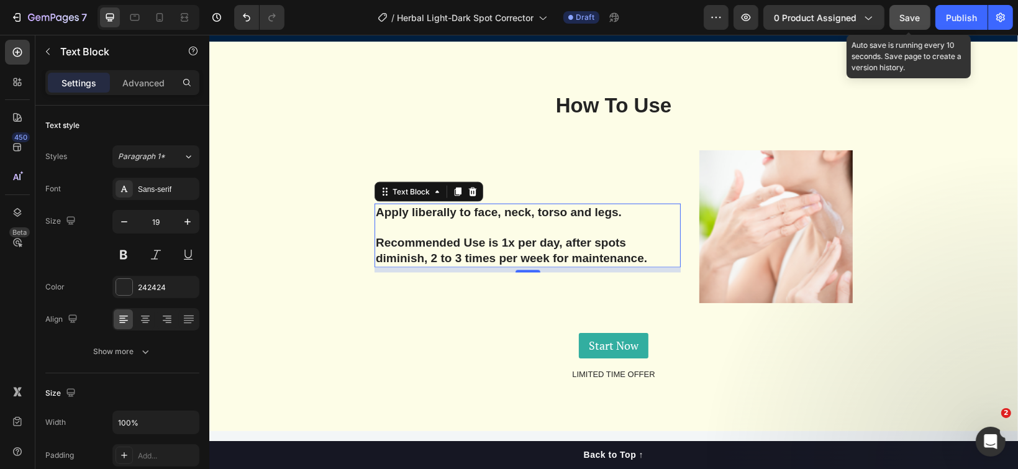
click at [911, 19] on span "Save" at bounding box center [910, 17] width 20 height 11
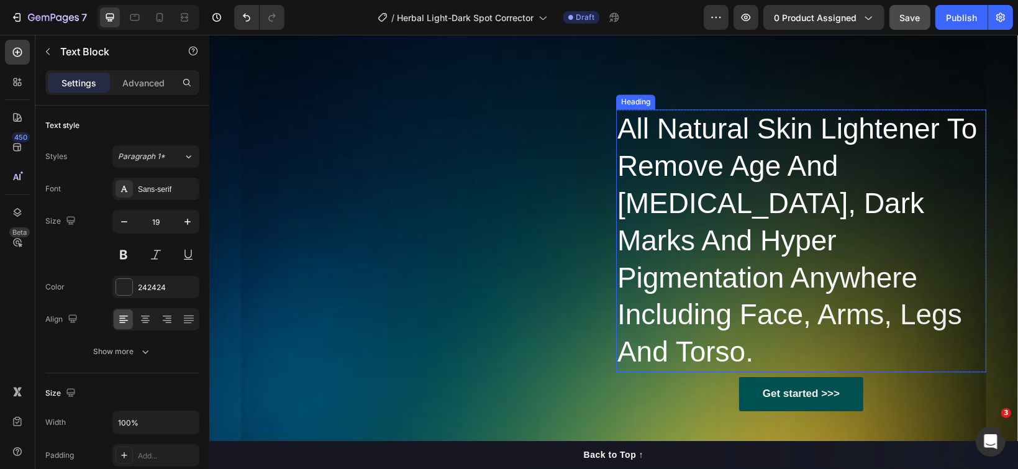
scroll to position [6475, 0]
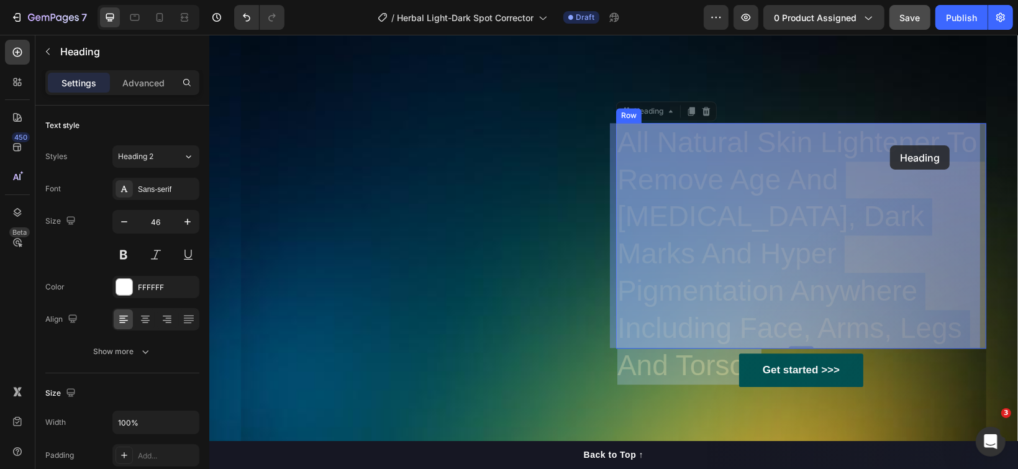
drag, startPoint x: 966, startPoint y: 145, endPoint x: 889, endPoint y: 145, distance: 77.0
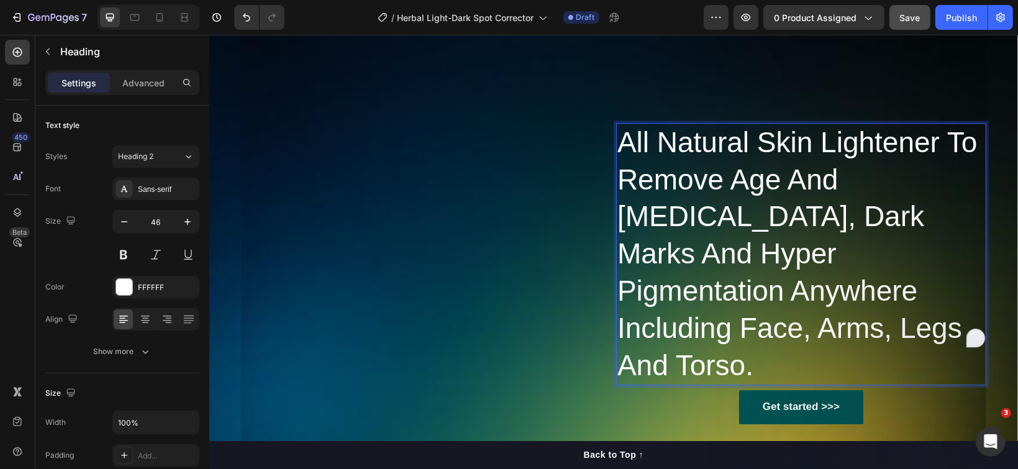
click at [962, 135] on p "All Natural Skin Lightener To Remove Age And [MEDICAL_DATA], Dark Marks And Hyp…" at bounding box center [801, 254] width 368 height 260
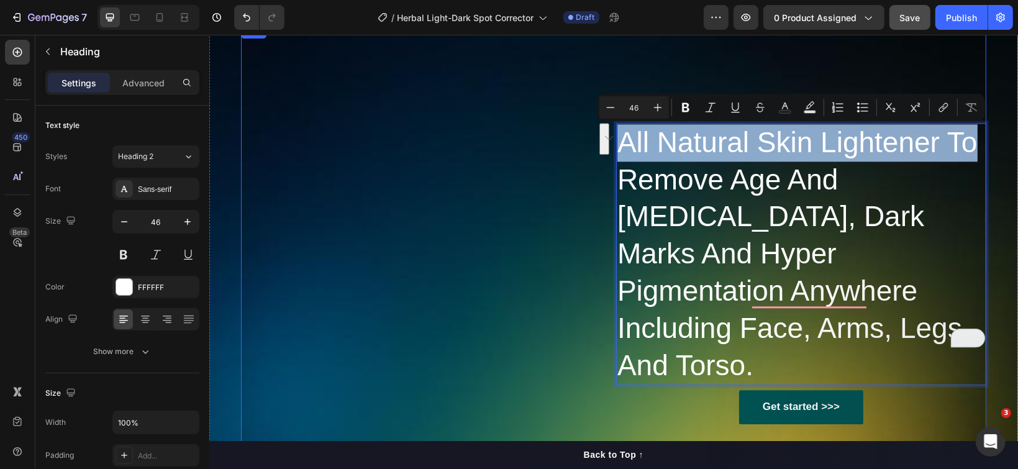
drag, startPoint x: 965, startPoint y: 138, endPoint x: 608, endPoint y: 140, distance: 357.0
click at [608, 140] on div "Image All Natural Skin Lightener To Remove Age And Liver Spots, Dark Marks And …" at bounding box center [612, 296] width 745 height 546
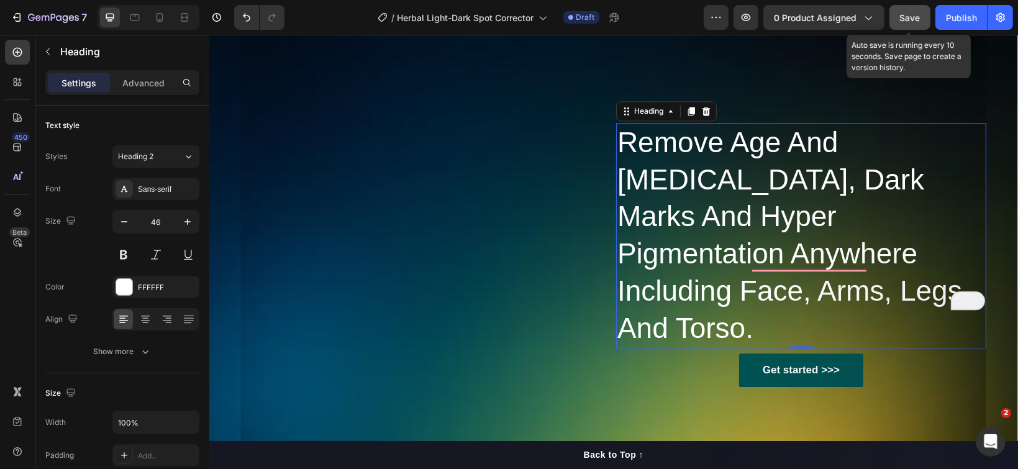
click at [898, 25] on button "Save" at bounding box center [909, 17] width 41 height 25
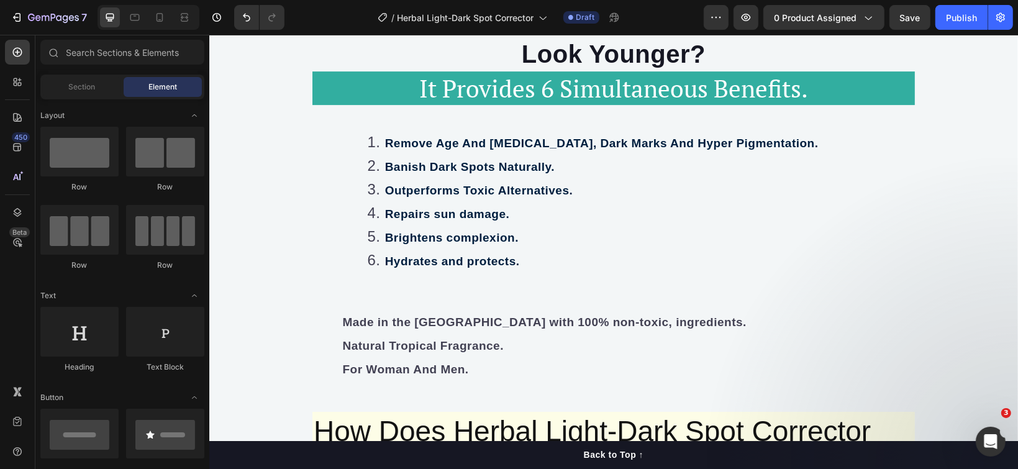
scroll to position [0, 0]
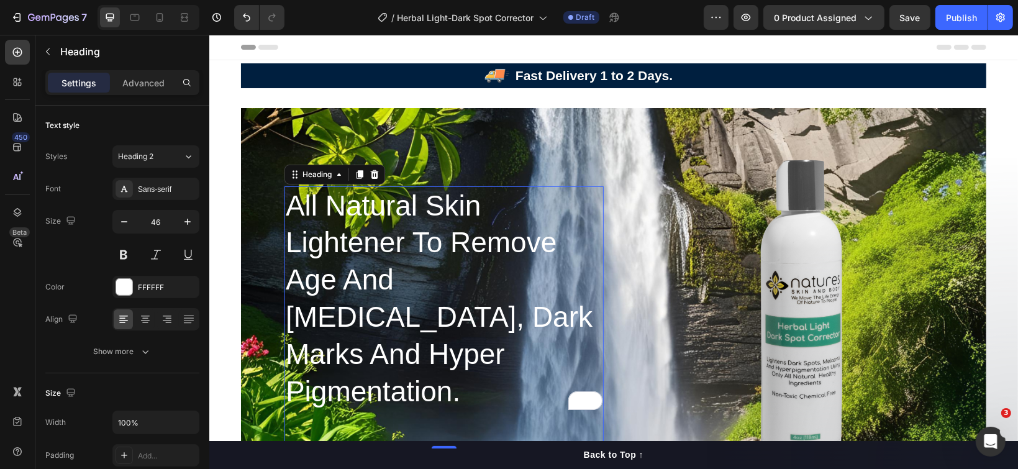
click at [438, 266] on p "All Natural Skin Lightener To Remove Age And Liver Spots, Dark Marks And Hyper …" at bounding box center [443, 317] width 317 height 260
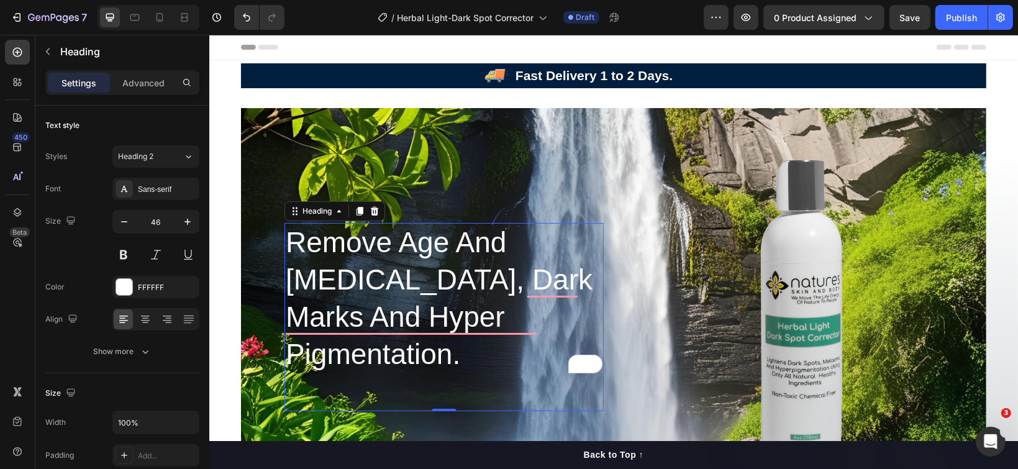
click at [292, 266] on p "Remove Age And [MEDICAL_DATA], Dark Marks And Hyper Pigmentation." at bounding box center [443, 317] width 317 height 186
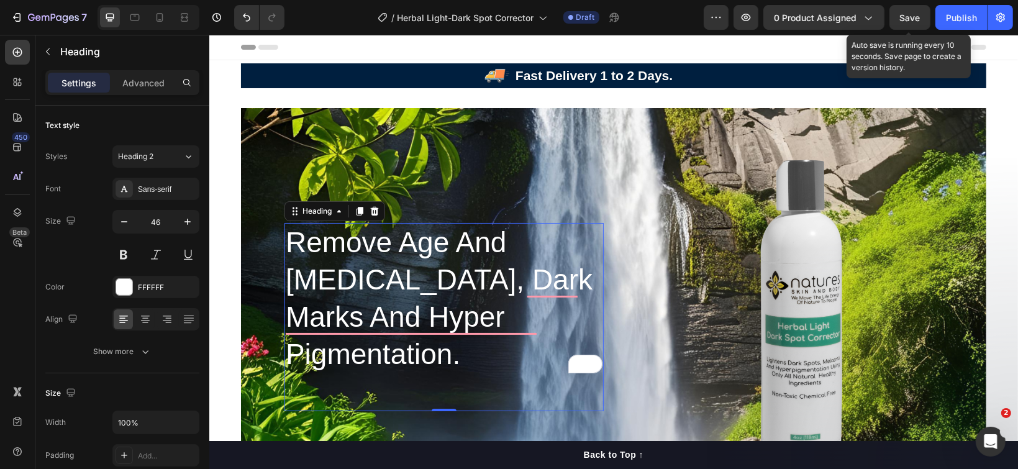
click at [905, 16] on span "Save" at bounding box center [910, 17] width 20 height 11
click at [910, 17] on span "Save" at bounding box center [910, 17] width 20 height 11
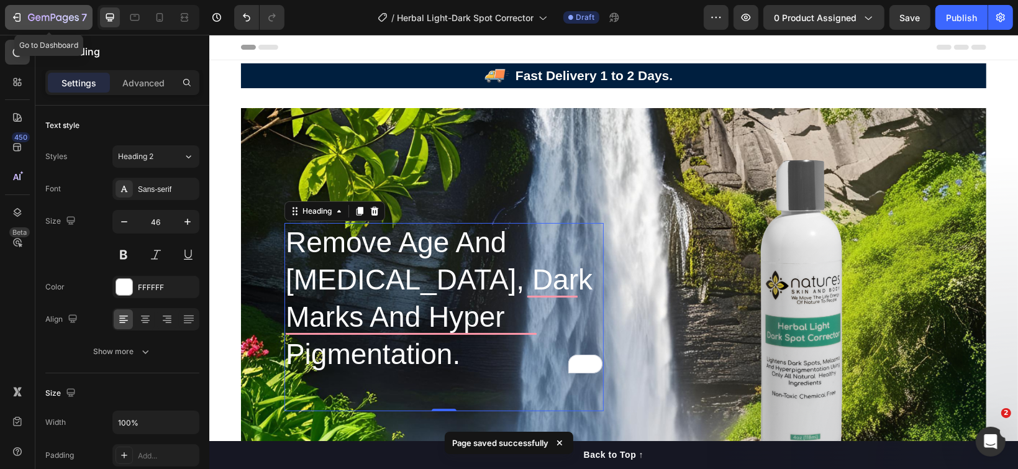
click at [63, 14] on icon "button" at bounding box center [53, 18] width 51 height 11
